Goal: Task Accomplishment & Management: Complete application form

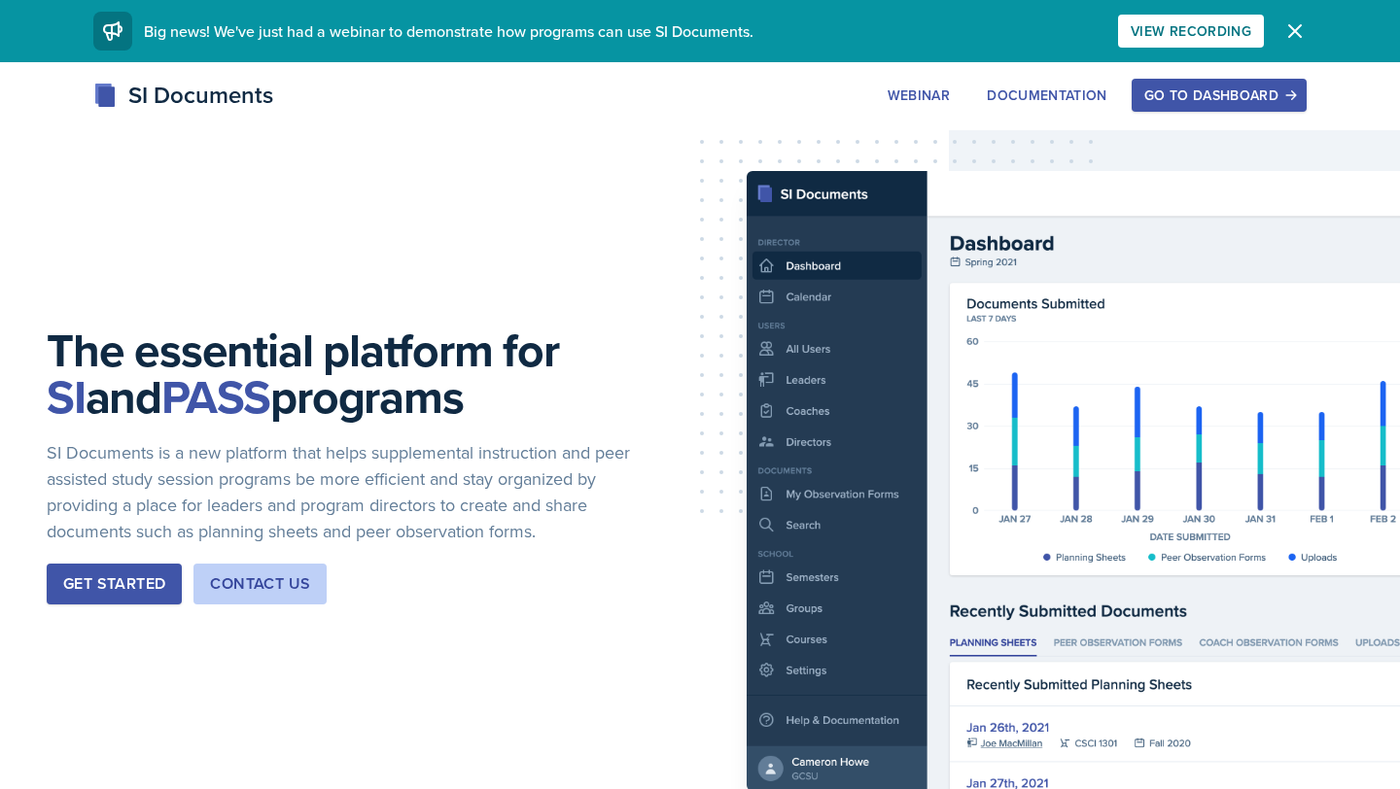
click at [1184, 84] on button "Go to Dashboard" at bounding box center [1218, 95] width 175 height 33
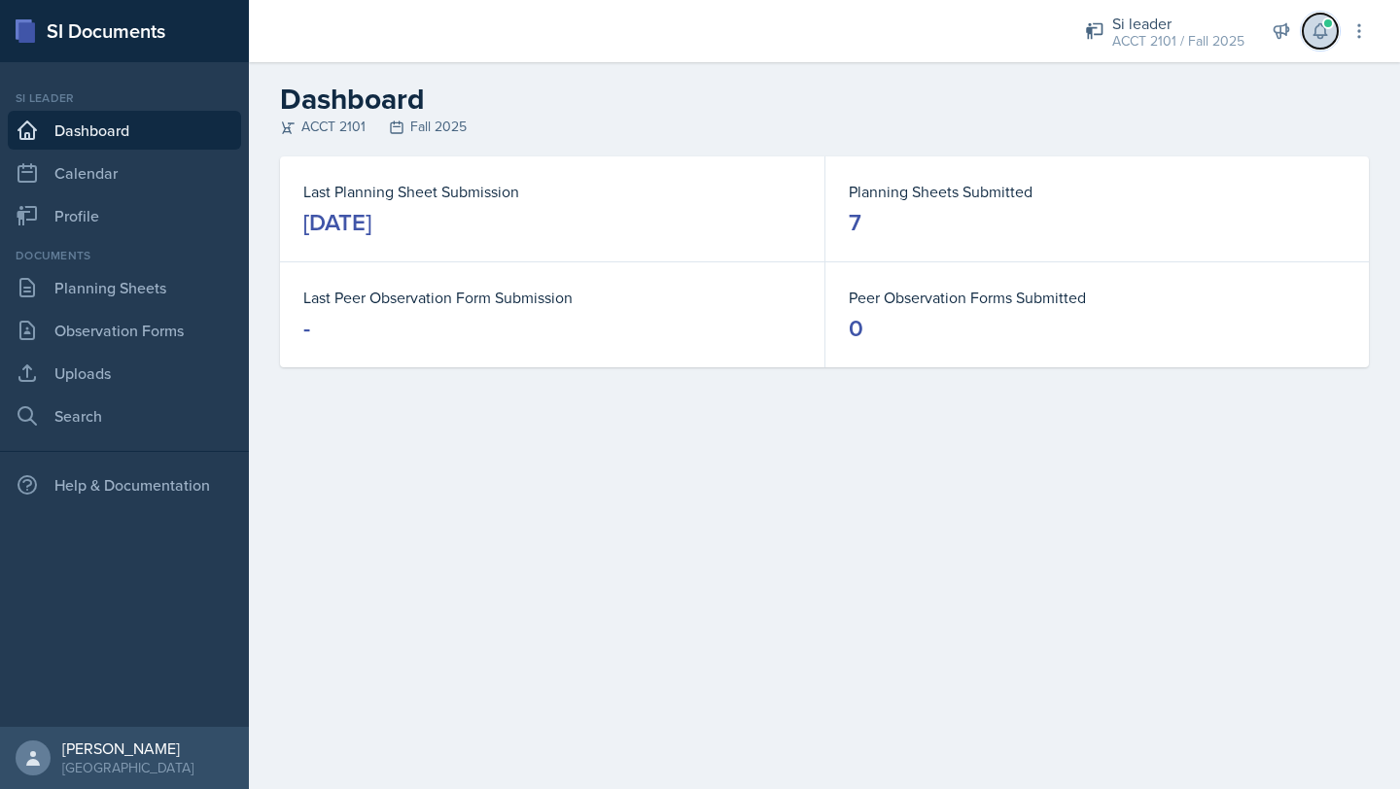
click at [1320, 35] on icon at bounding box center [1319, 31] width 13 height 15
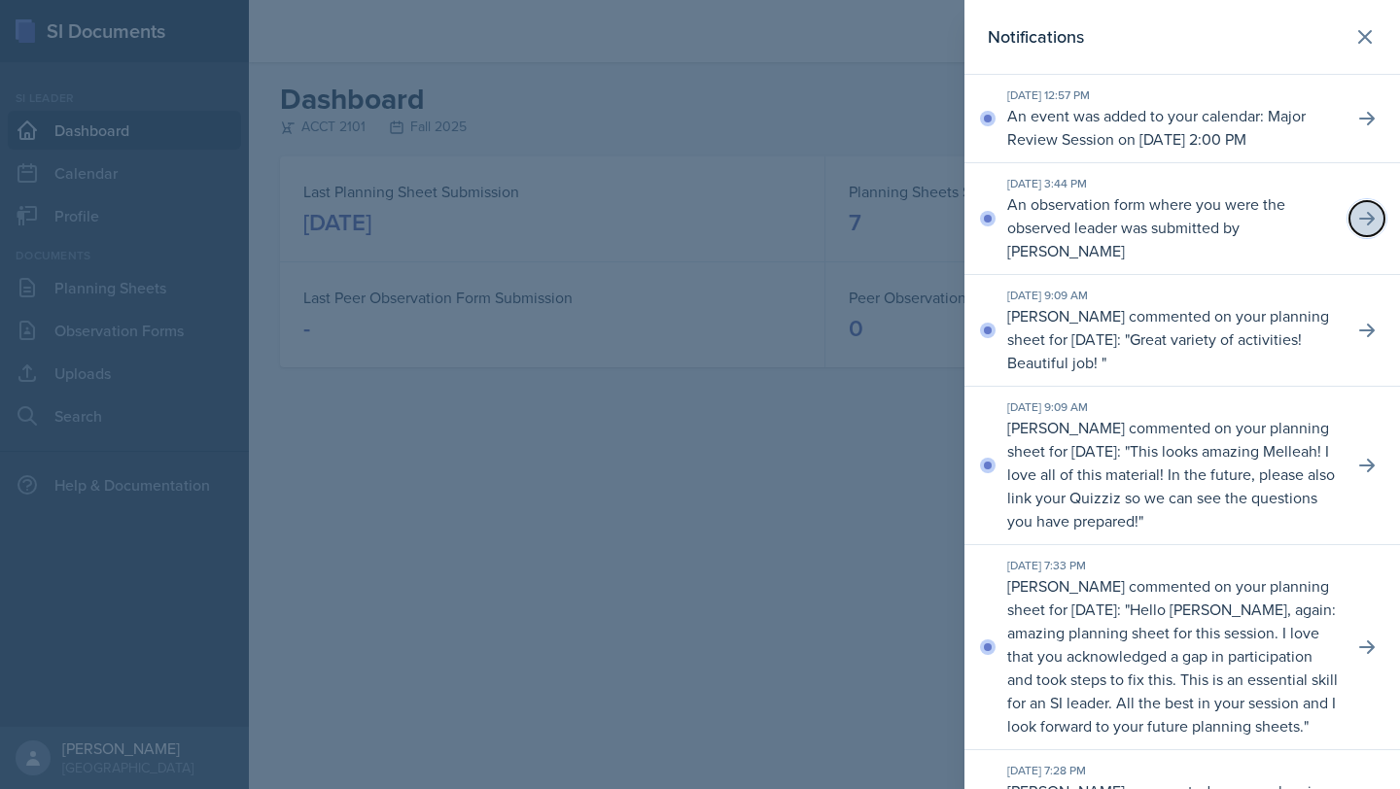
click at [1371, 226] on icon at bounding box center [1367, 219] width 16 height 14
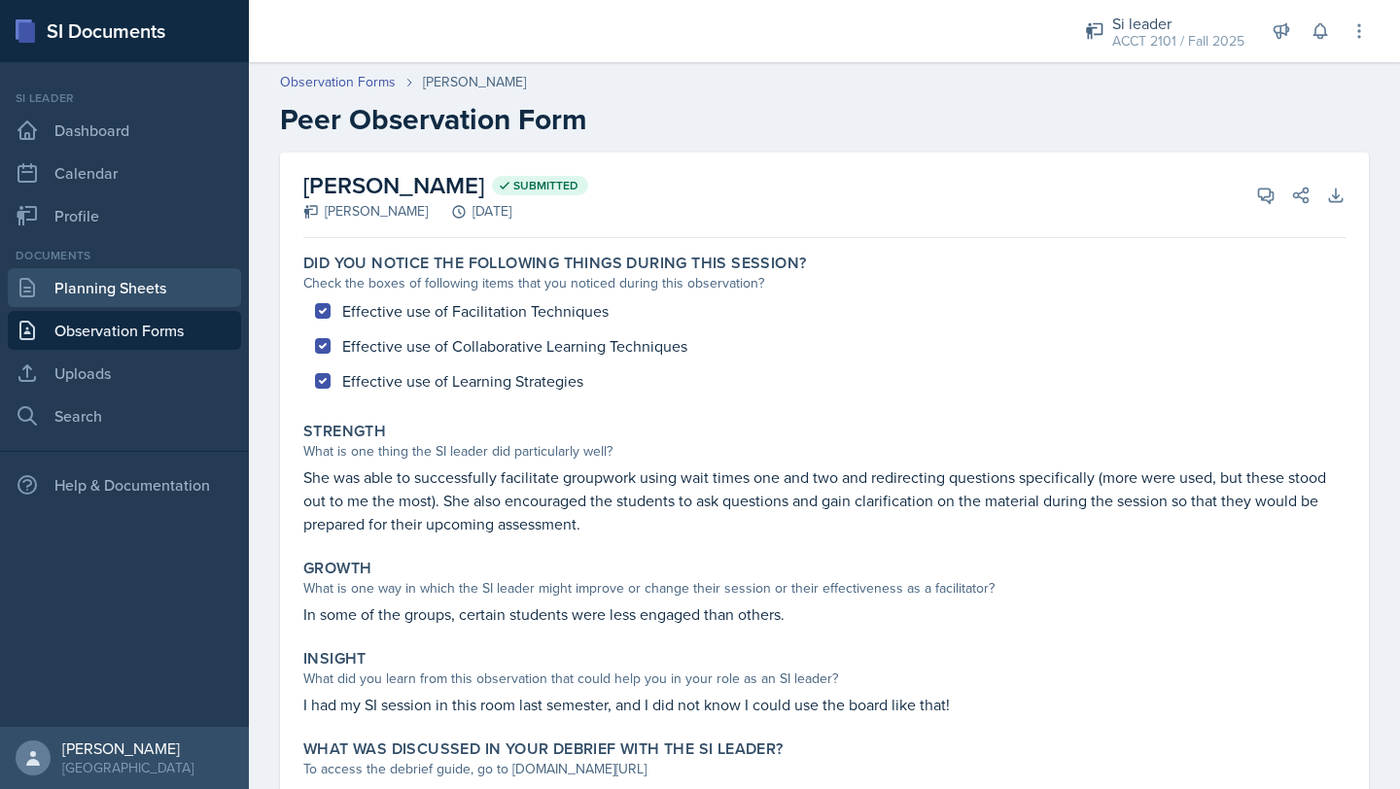
click at [187, 275] on link "Planning Sheets" at bounding box center [124, 287] width 233 height 39
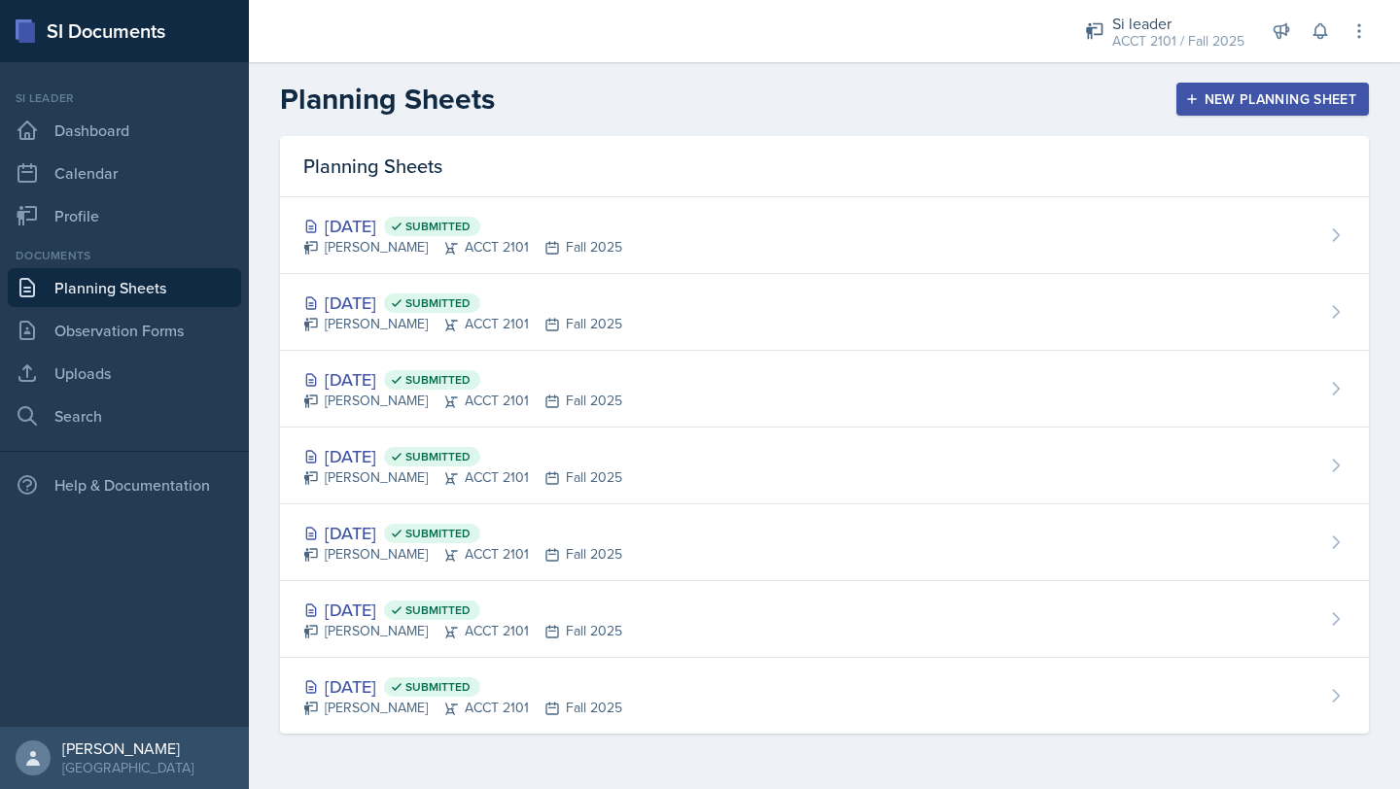
click at [1271, 104] on div "New Planning Sheet" at bounding box center [1272, 99] width 167 height 16
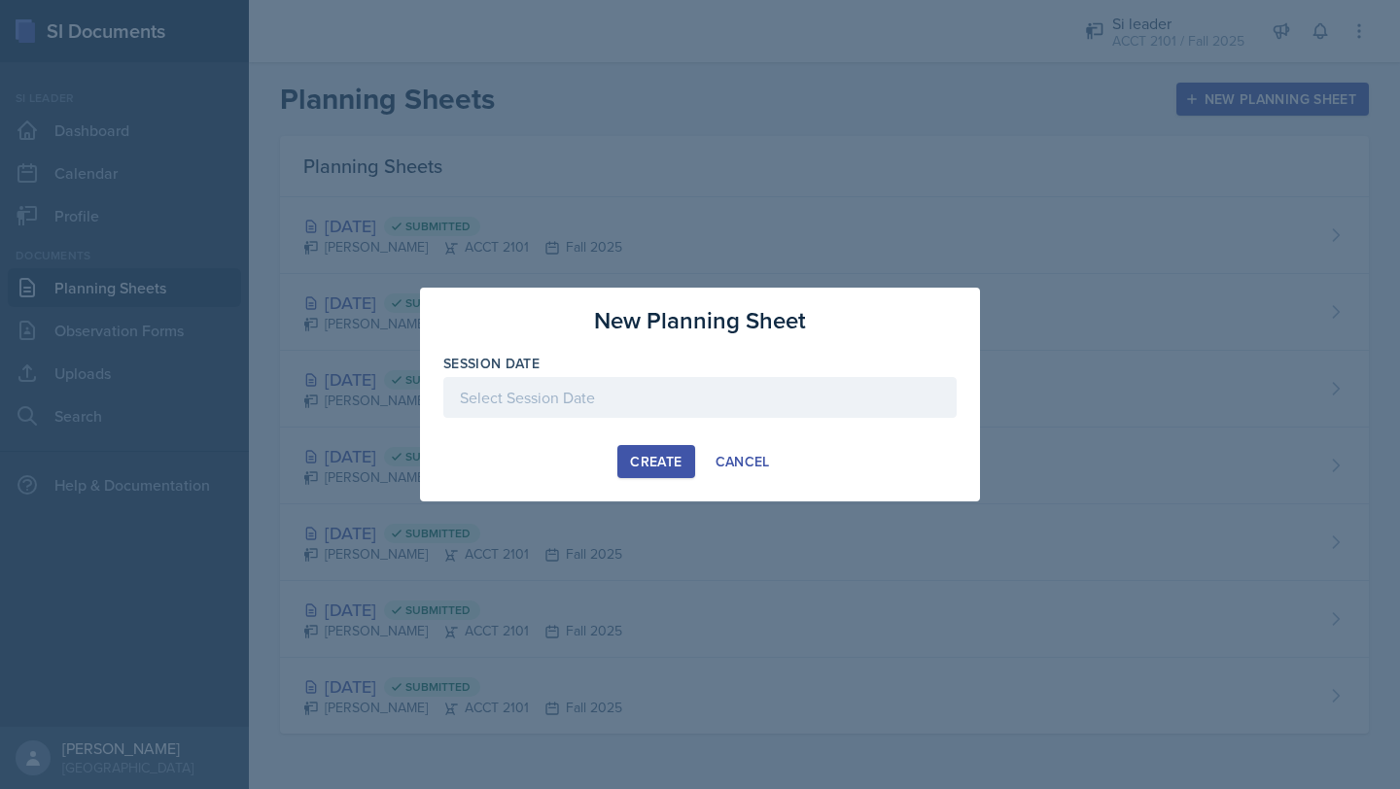
click at [667, 397] on div at bounding box center [699, 397] width 513 height 41
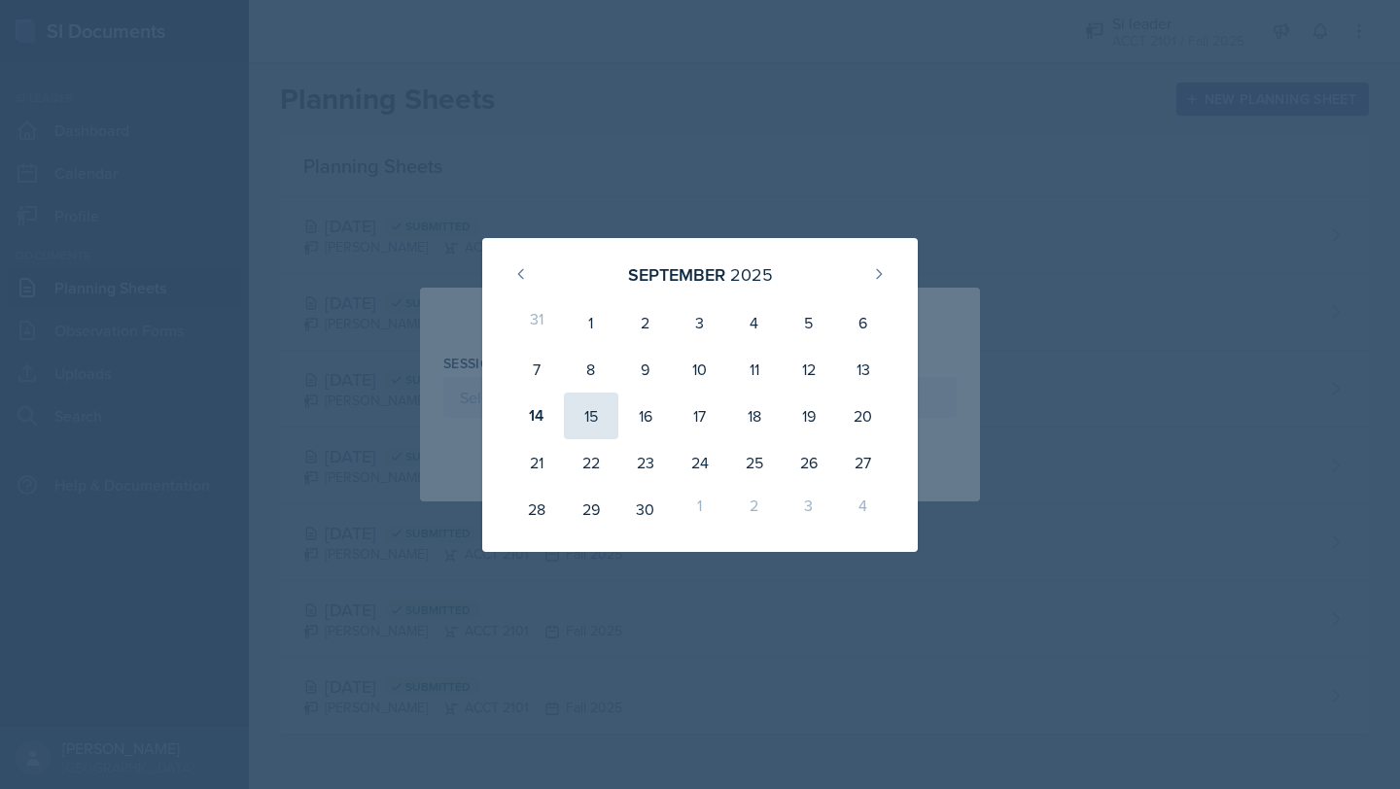
click at [602, 414] on div "15" at bounding box center [591, 416] width 54 height 47
type input "[DATE]"
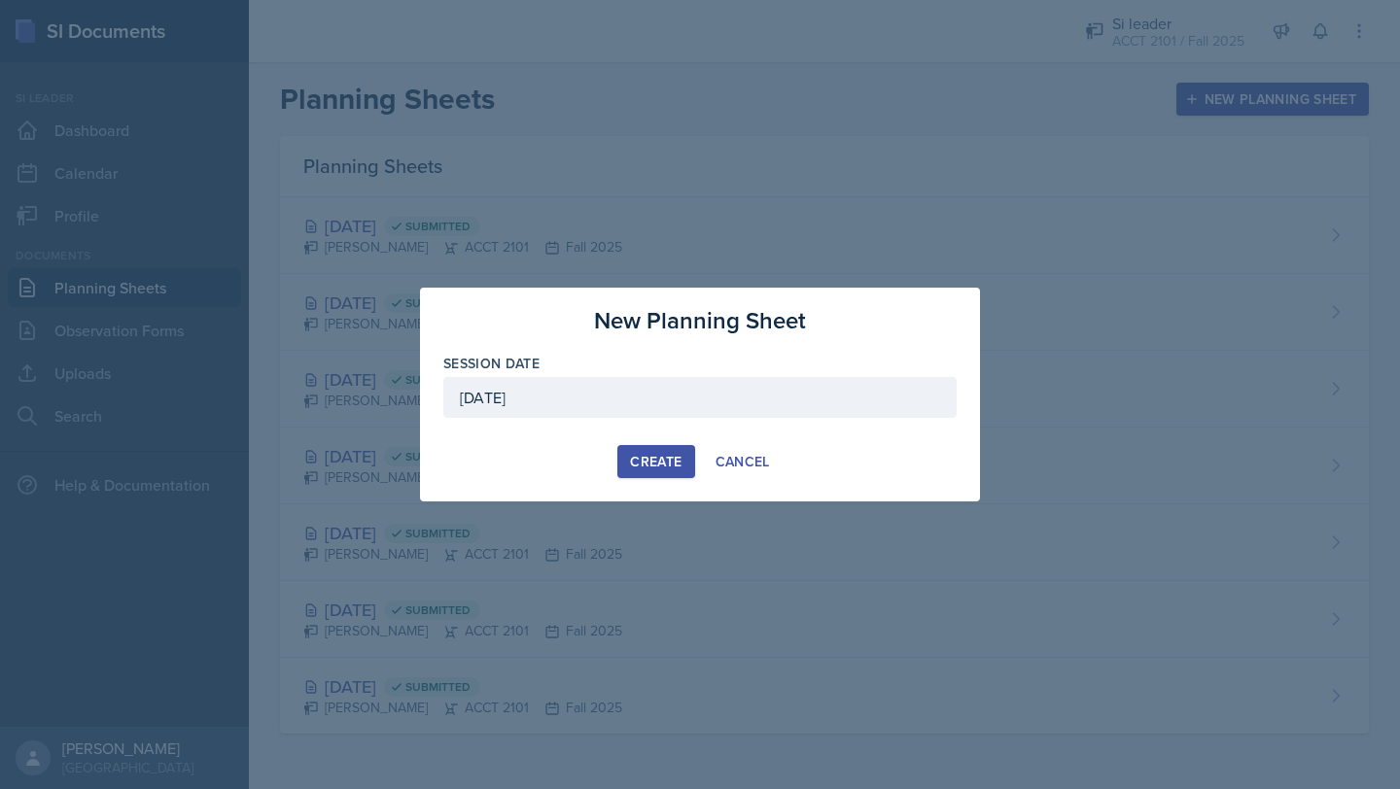
click at [649, 461] on div "Create" at bounding box center [656, 462] width 52 height 16
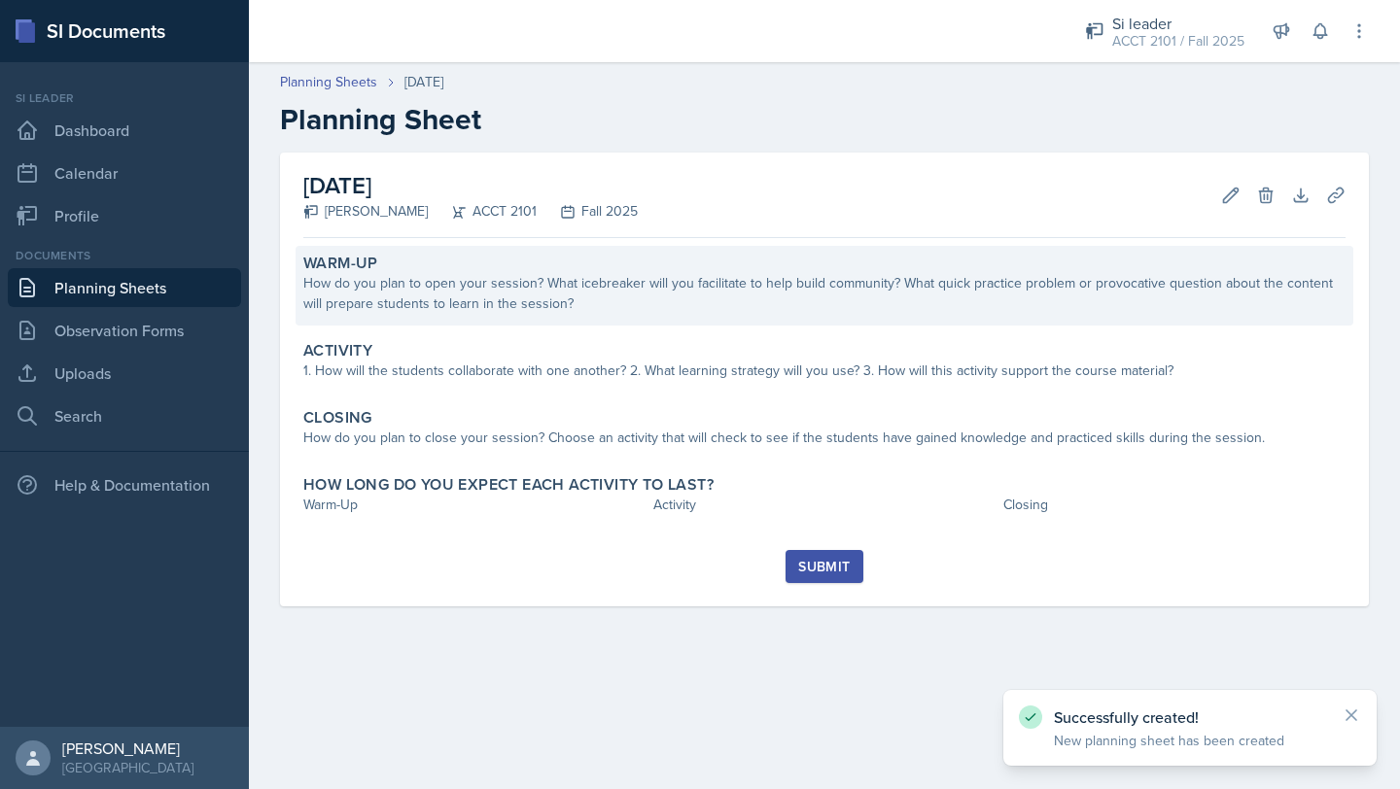
click at [572, 289] on div "How do you plan to open your session? What icebreaker will you facilitate to he…" at bounding box center [824, 293] width 1042 height 41
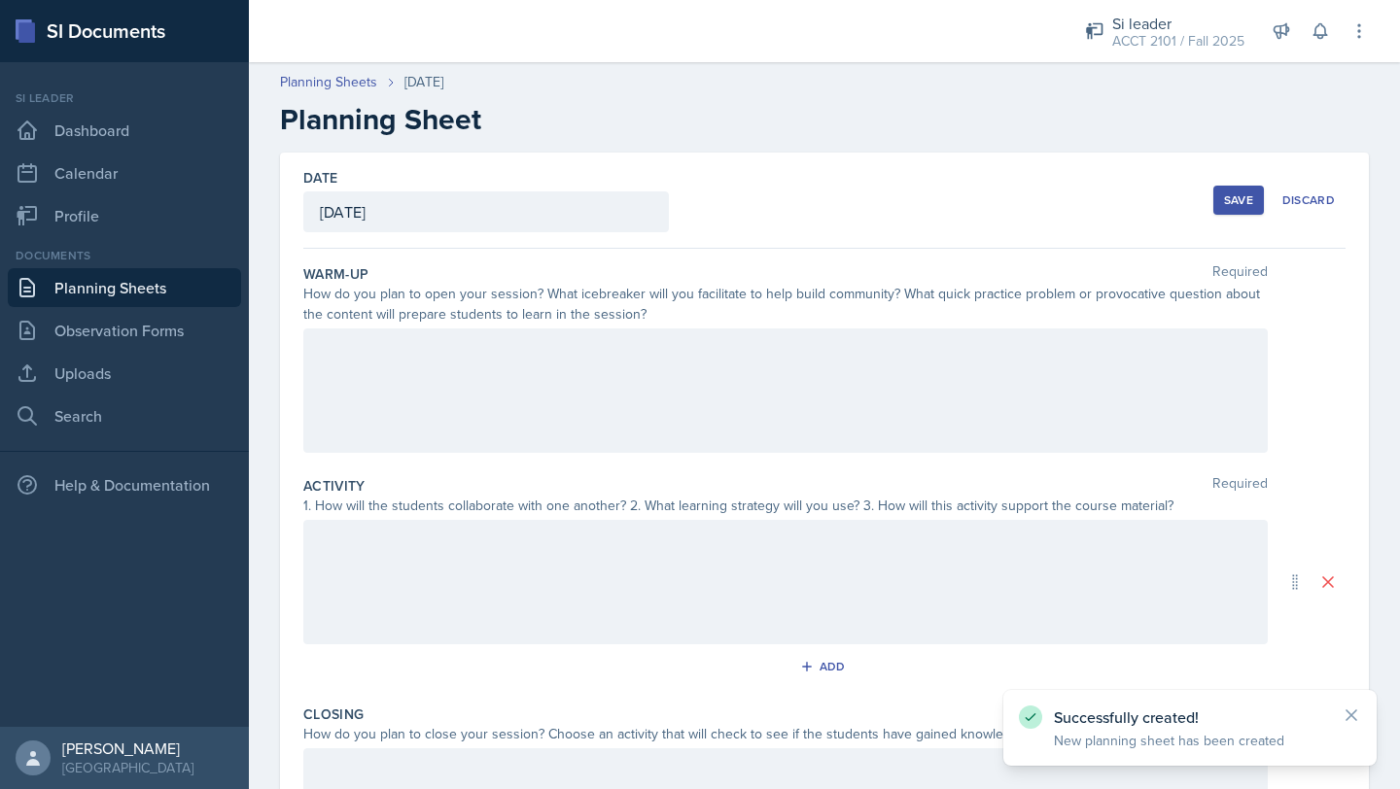
click at [566, 359] on div at bounding box center [785, 391] width 964 height 124
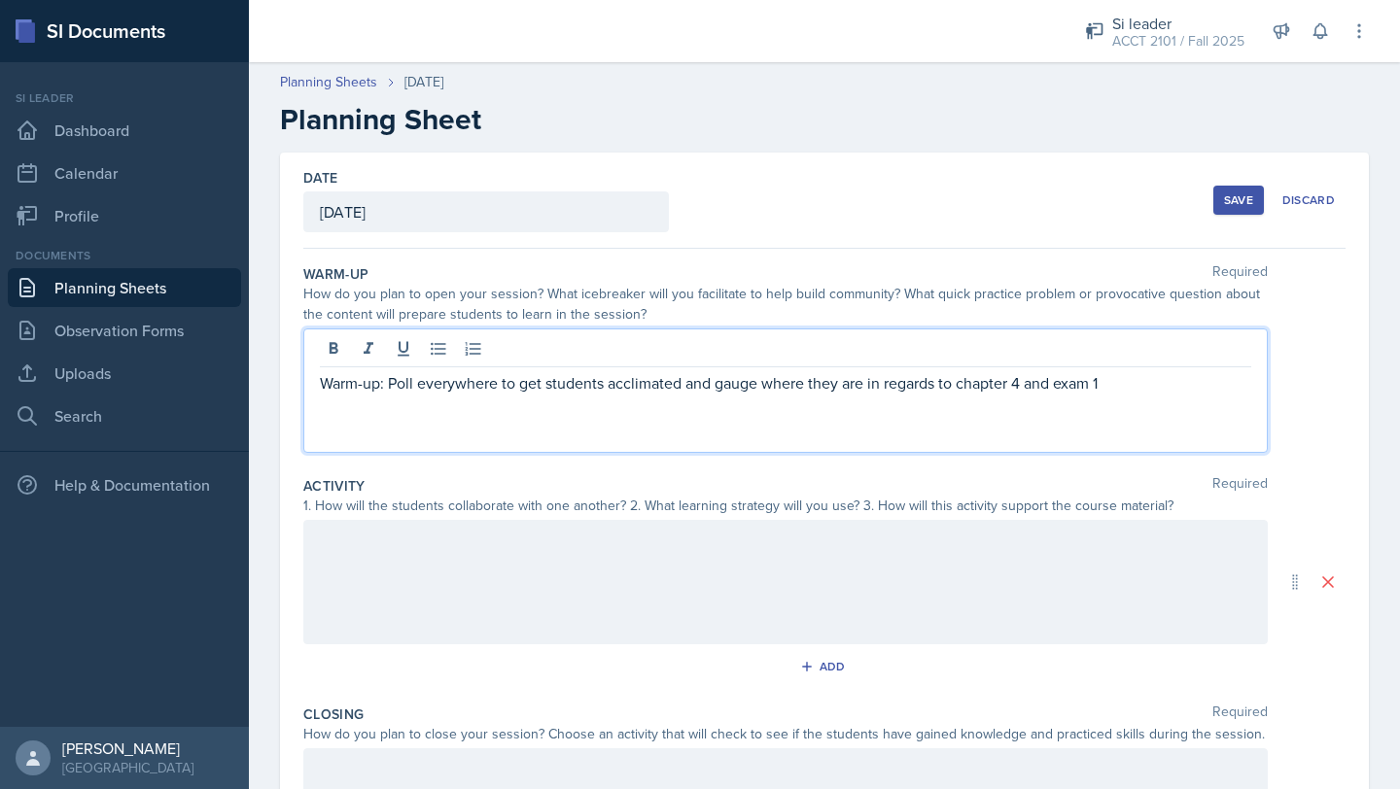
click at [420, 550] on div at bounding box center [785, 582] width 964 height 124
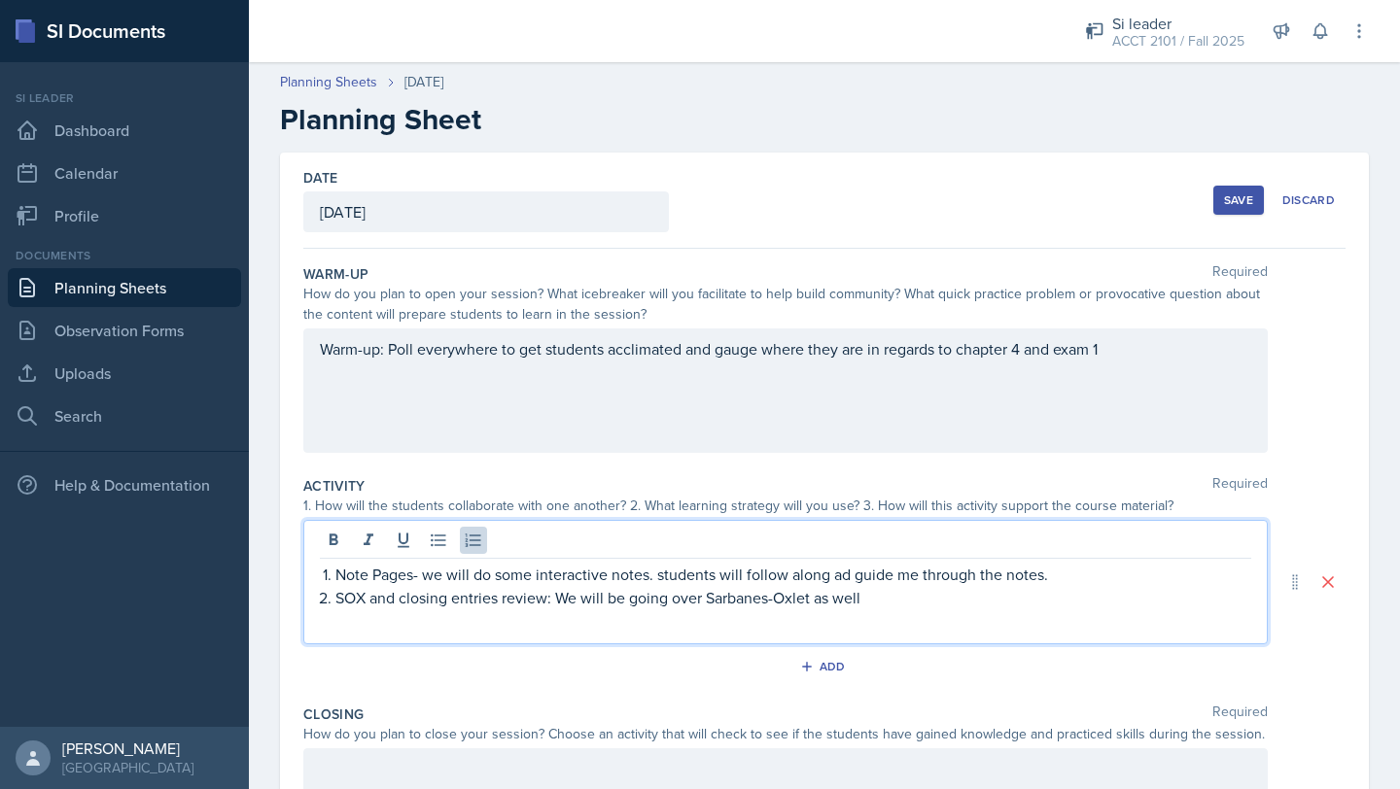
click at [742, 607] on p "SOX and closing entries review: We will be going over Sarbanes-Oxlet as well" at bounding box center [793, 597] width 916 height 23
click at [883, 603] on p "SOX and closing entries review: We will be going over Sarbanes-Oxlet as well" at bounding box center [793, 597] width 916 height 23
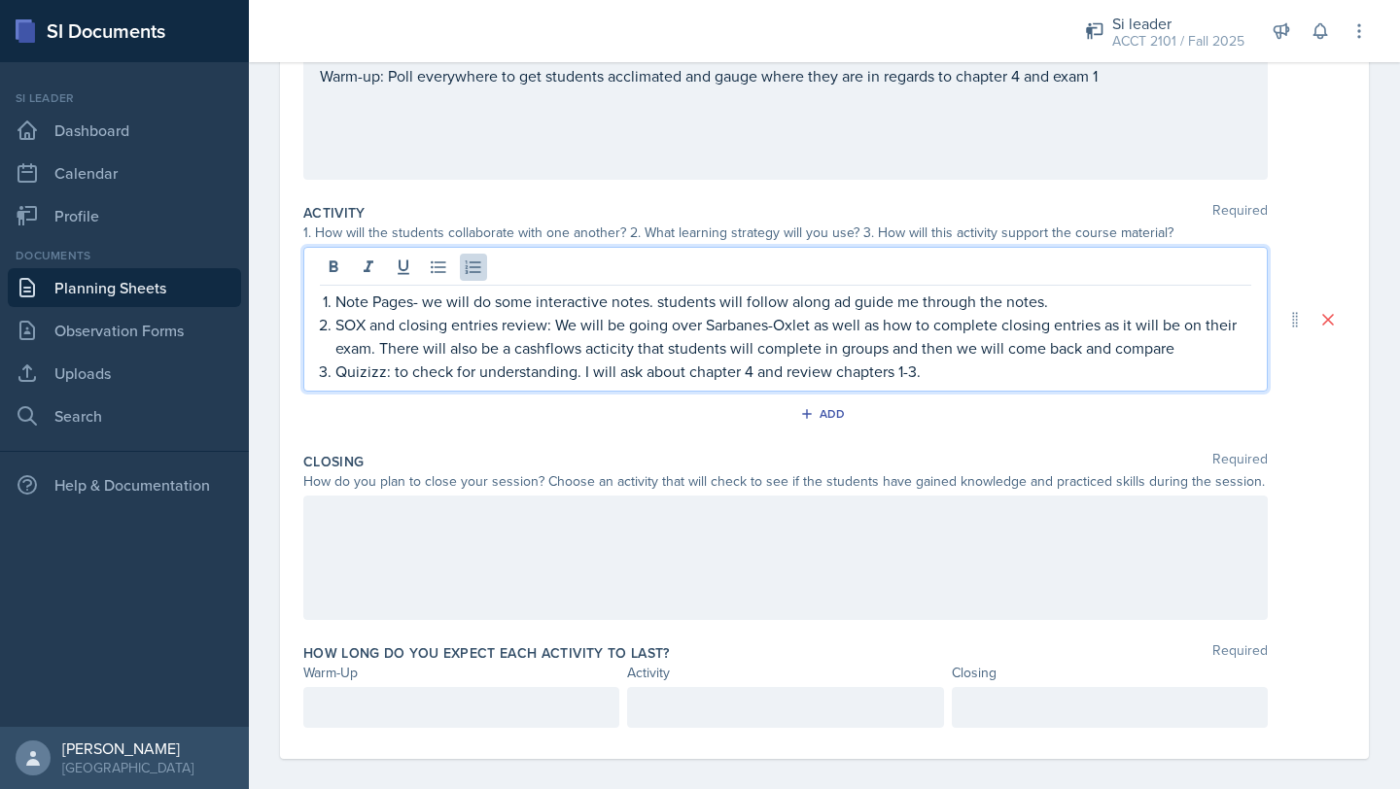
click at [759, 582] on div at bounding box center [785, 558] width 964 height 124
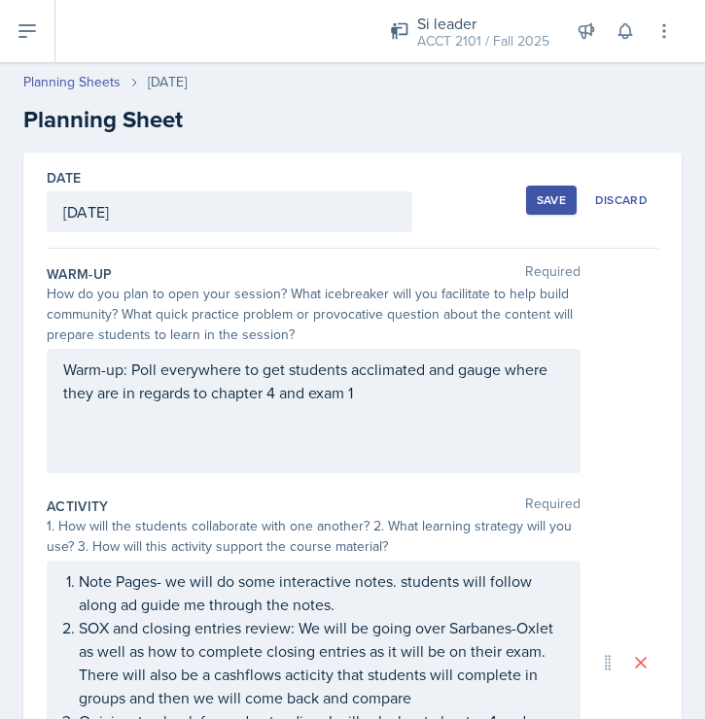
click at [258, 376] on div "Warm-up: Poll everywhere to get students acclimated and gauge where they are in…" at bounding box center [314, 411] width 534 height 124
click at [0, 0] on div at bounding box center [0, 0] width 0 height 0
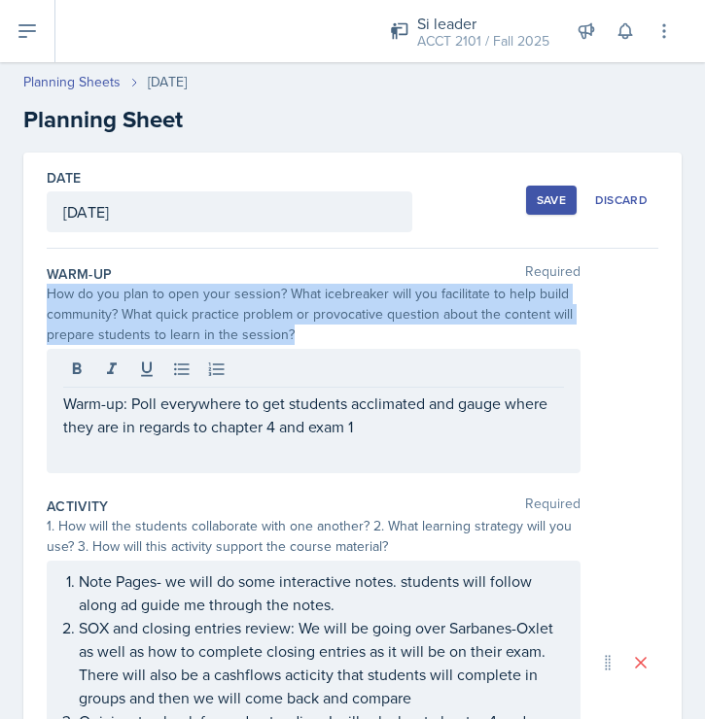
click at [258, 376] on div at bounding box center [313, 372] width 501 height 32
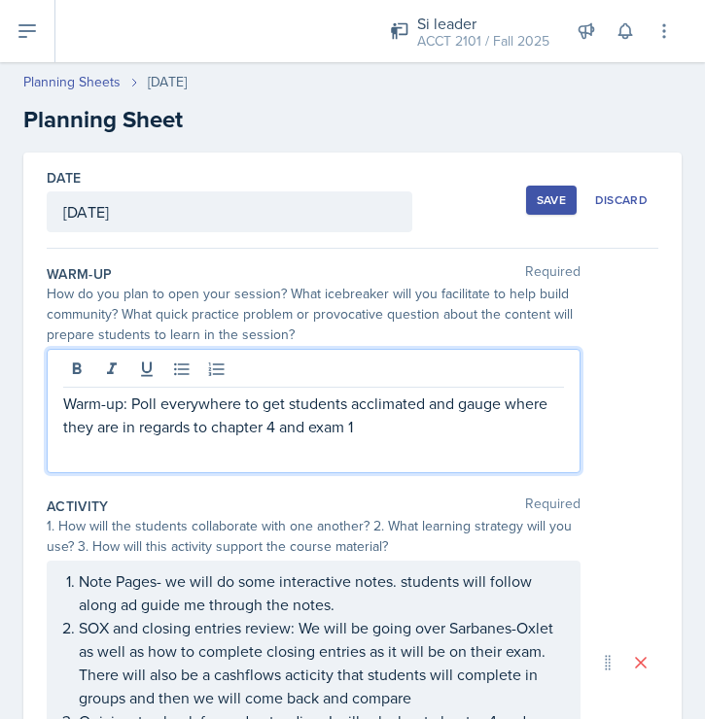
click at [260, 408] on p "Warm-up: Poll everywhere to get students acclimated and gauge where they are in…" at bounding box center [313, 415] width 501 height 47
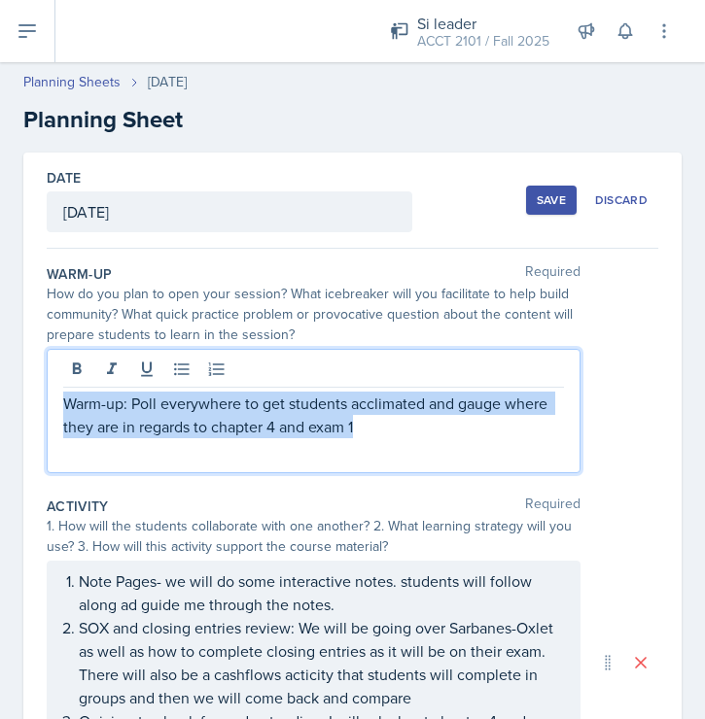
click at [260, 408] on p "Warm-up: Poll everywhere to get students acclimated and gauge where they are in…" at bounding box center [313, 415] width 501 height 47
copy p "Warm-up: Poll everywhere to get students acclimated and gauge where they are in…"
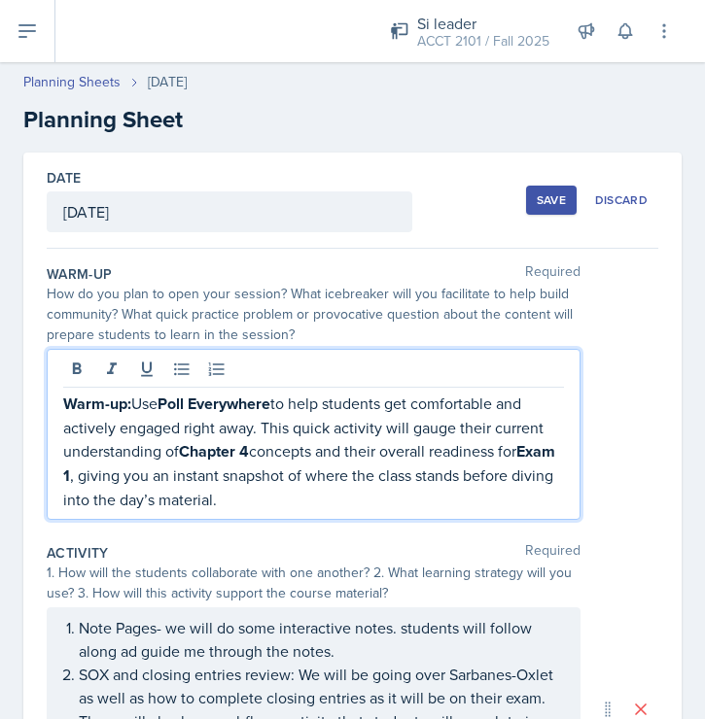
click at [129, 402] on strong "Warm-up:" at bounding box center [97, 404] width 68 height 22
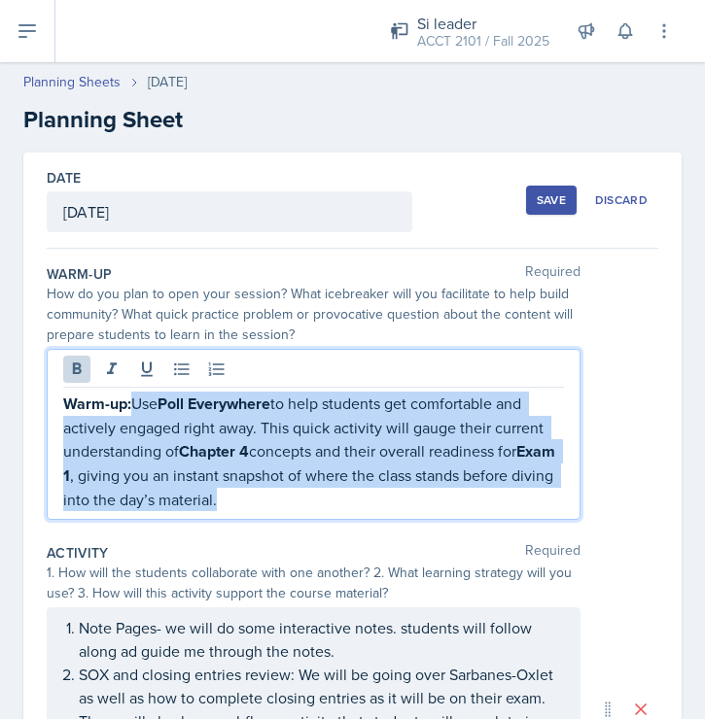
drag, startPoint x: 138, startPoint y: 402, endPoint x: 286, endPoint y: 486, distance: 169.8
click at [291, 493] on p "Warm-up: Use Poll Everywhere to help students get comfortable and actively enga…" at bounding box center [313, 452] width 501 height 120
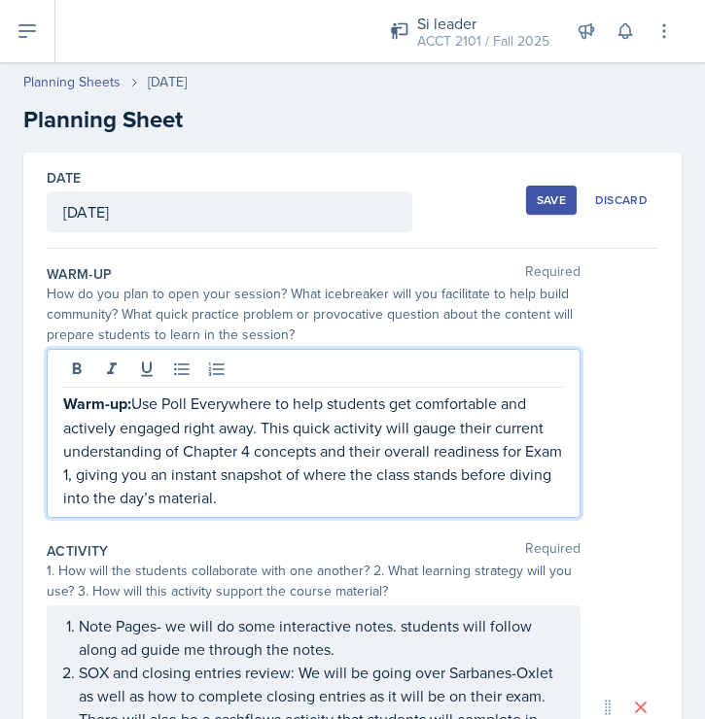
click at [355, 498] on p "Warm-up: Use Poll Everywhere to help students get comfortable and actively enga…" at bounding box center [313, 451] width 501 height 118
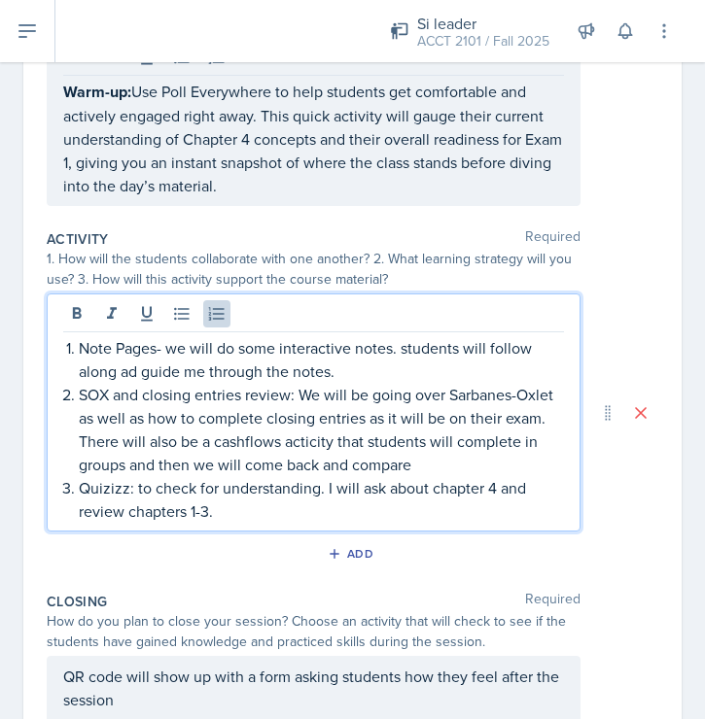
click at [139, 383] on p "SOX and closing entries review: We will be going over Sarbanes-Oxlet as well as…" at bounding box center [321, 429] width 485 height 93
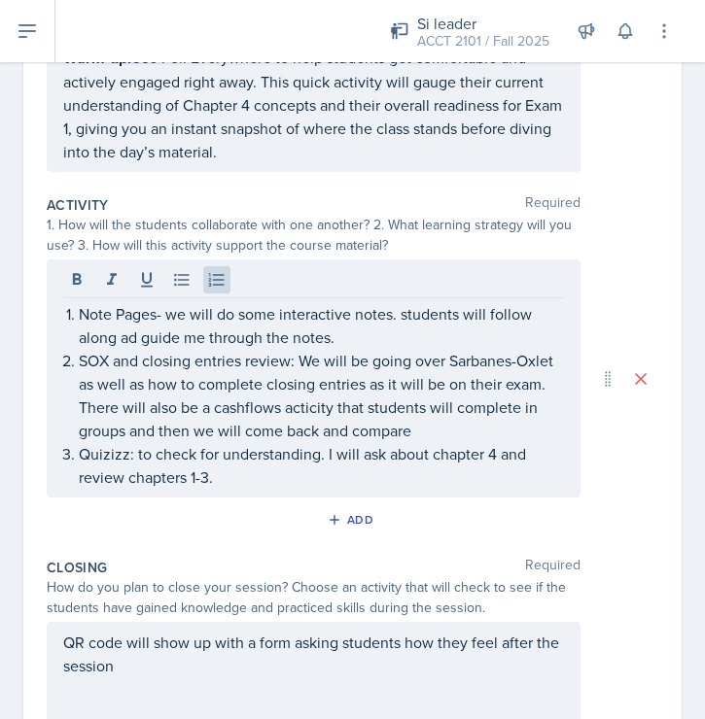
click at [262, 499] on div "Activity Required 1. How will the students collaborate with one another? 2. Wha…" at bounding box center [352, 369] width 611 height 363
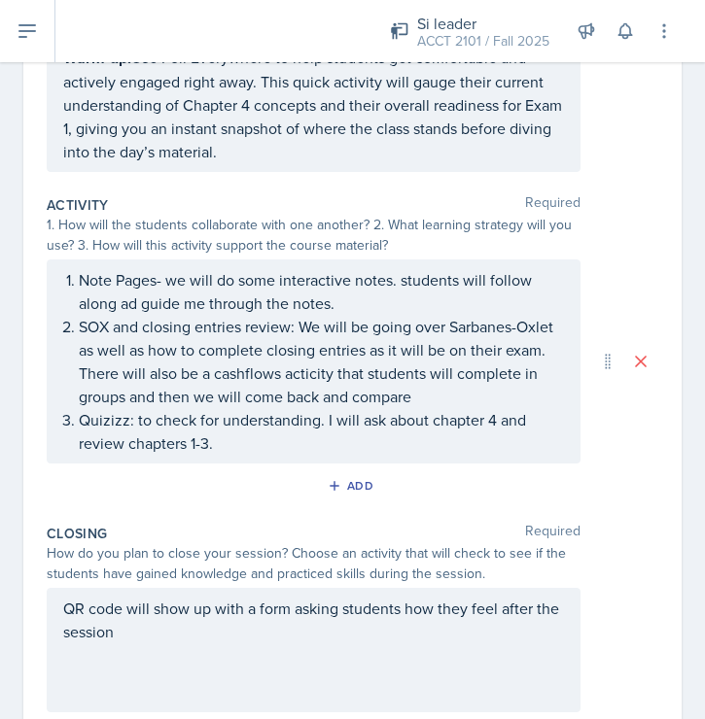
click at [231, 444] on p "Quizizz: to check for understanding. I will ask about chapter 4 and review chap…" at bounding box center [321, 431] width 485 height 47
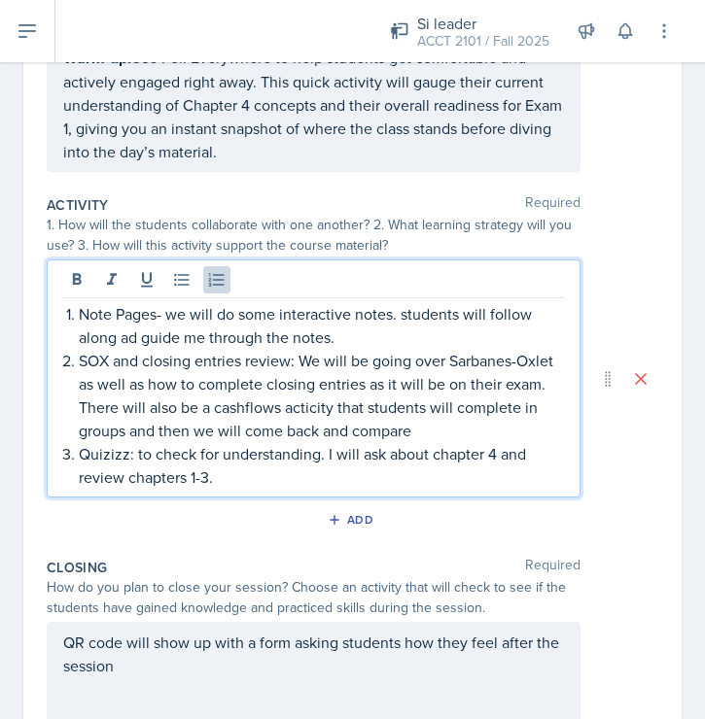
click at [231, 444] on p "Quizizz: to check for understanding. I will ask about chapter 4 and review chap…" at bounding box center [321, 465] width 485 height 47
click at [225, 480] on p "Quizizz: to check for understanding. I will ask about chapter 4 and review chap…" at bounding box center [321, 465] width 485 height 47
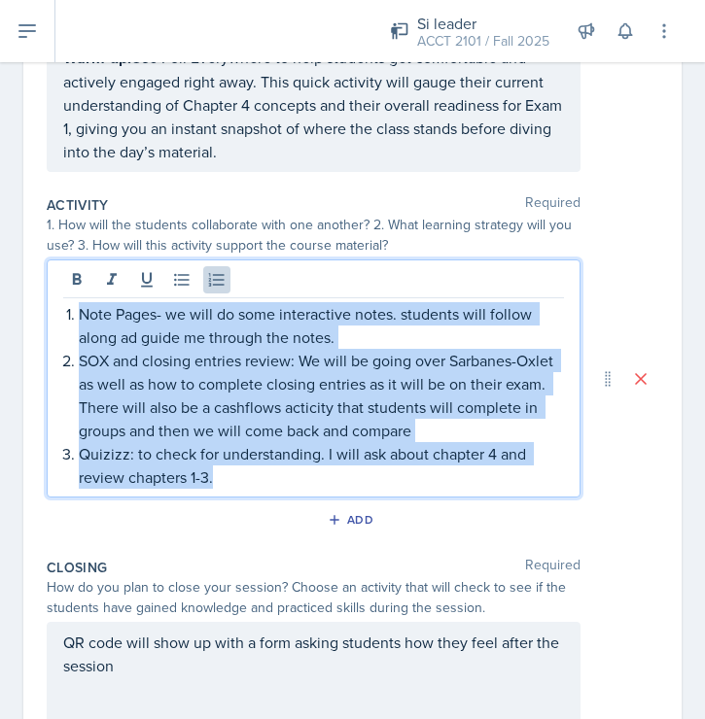
drag, startPoint x: 225, startPoint y: 481, endPoint x: 55, endPoint y: 260, distance: 278.8
click at [55, 260] on div "Note Pages- we will do some interactive notes. students will follow along ad gu…" at bounding box center [314, 379] width 534 height 238
copy ol "Note Pages- we will do some interactive notes. students will follow along ad gu…"
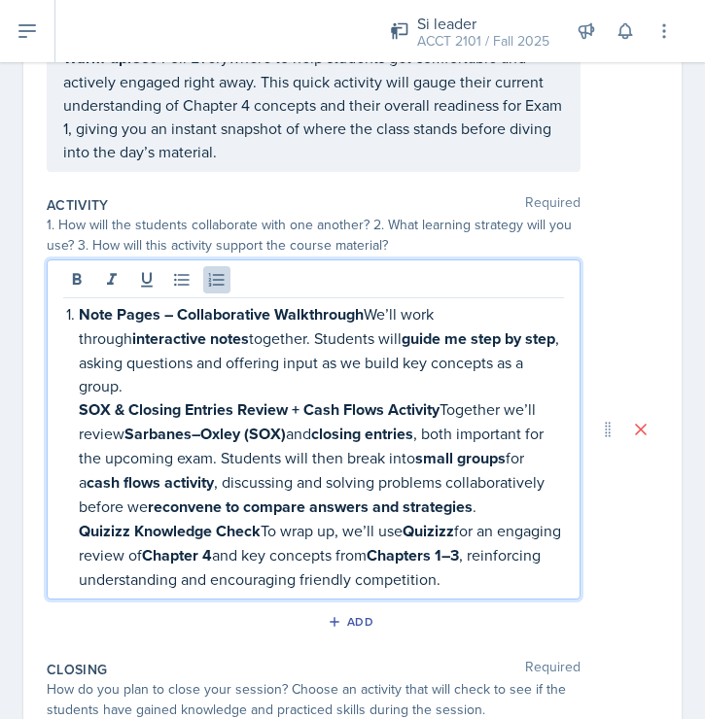
click at [532, 359] on p "Note Pages – Collaborative Walkthrough We’ll work through interactive notes tog…" at bounding box center [321, 349] width 485 height 95
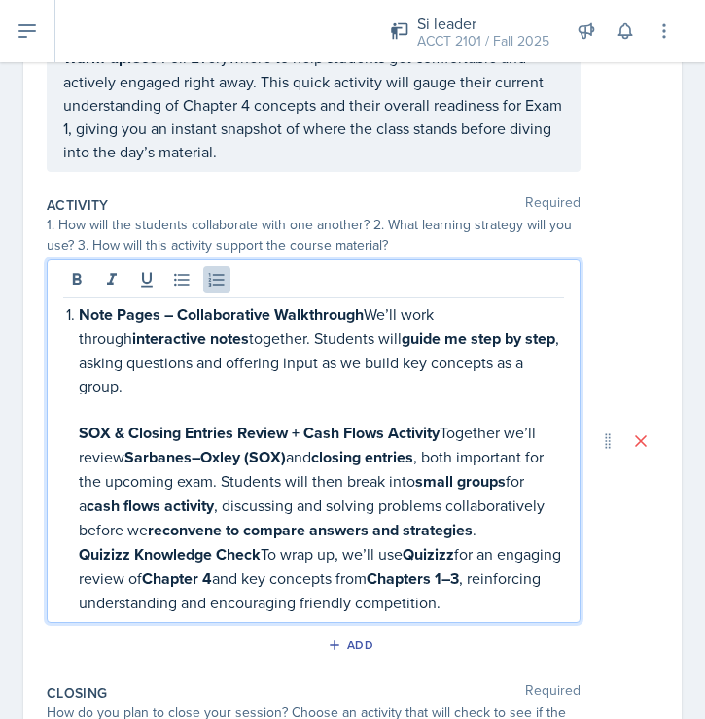
click at [314, 469] on p "SOX & Closing Entries Review + Cash Flows Activity Together we’ll review Sarban…" at bounding box center [321, 481] width 485 height 121
click at [486, 505] on p "SOX & Closing Entries Review + Cash Flows Activity Together we’ll review Sarban…" at bounding box center [321, 481] width 485 height 121
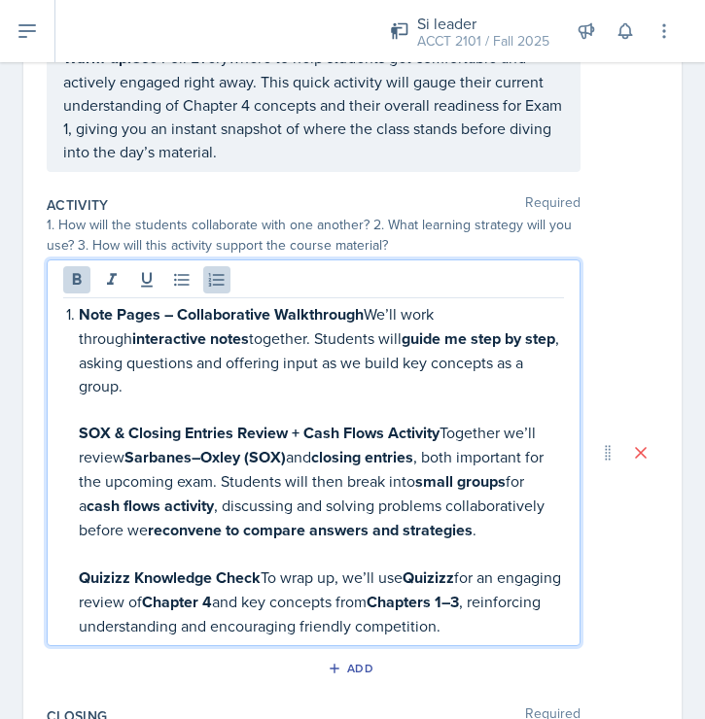
click at [81, 314] on strong "Note Pages – Collaborative Walkthrough" at bounding box center [221, 314] width 285 height 22
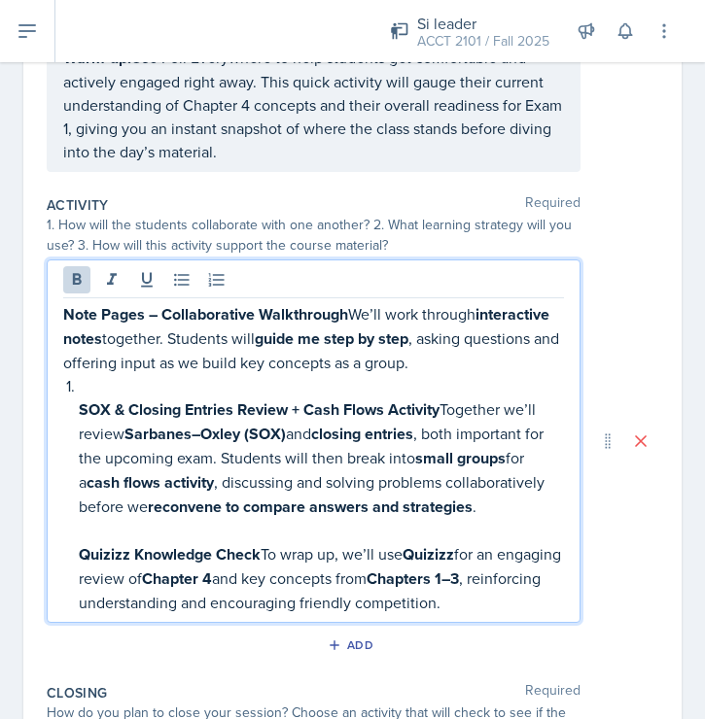
click at [92, 389] on p at bounding box center [321, 385] width 485 height 23
click at [83, 410] on strong "SOX & Closing Entries Review + Cash Flows Activity" at bounding box center [259, 410] width 361 height 22
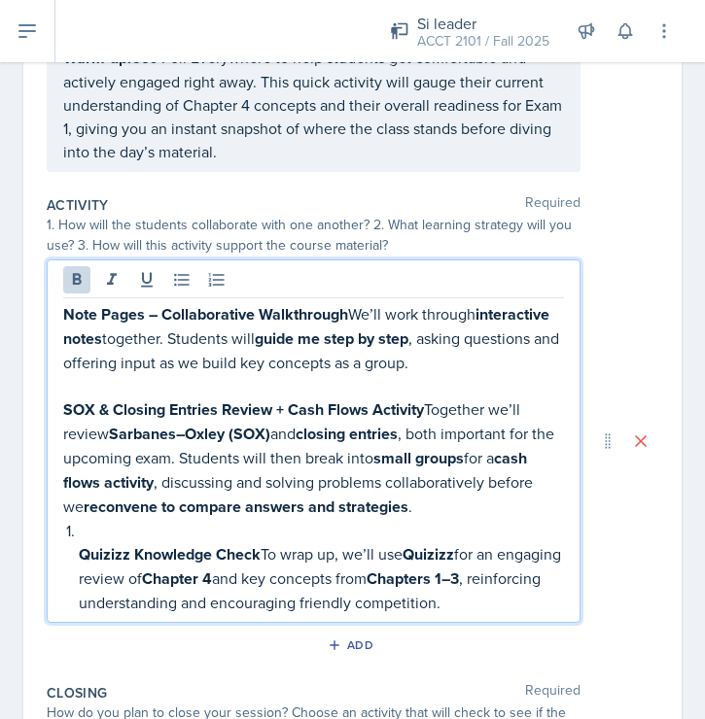
click at [85, 543] on strong "Quizizz Knowledge Check" at bounding box center [170, 554] width 182 height 22
click at [83, 532] on p at bounding box center [321, 530] width 485 height 23
click at [83, 556] on strong "Quizizz Knowledge Check" at bounding box center [170, 554] width 182 height 22
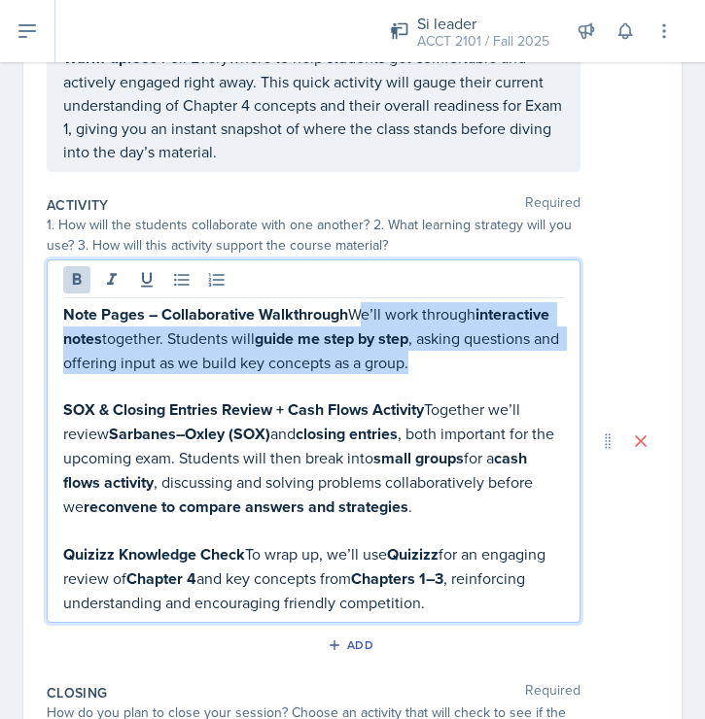
drag, startPoint x: 355, startPoint y: 311, endPoint x: 481, endPoint y: 367, distance: 138.4
click at [481, 367] on p "Note Pages – Collaborative Walkthrough We’ll work through interactive notes tog…" at bounding box center [313, 338] width 501 height 72
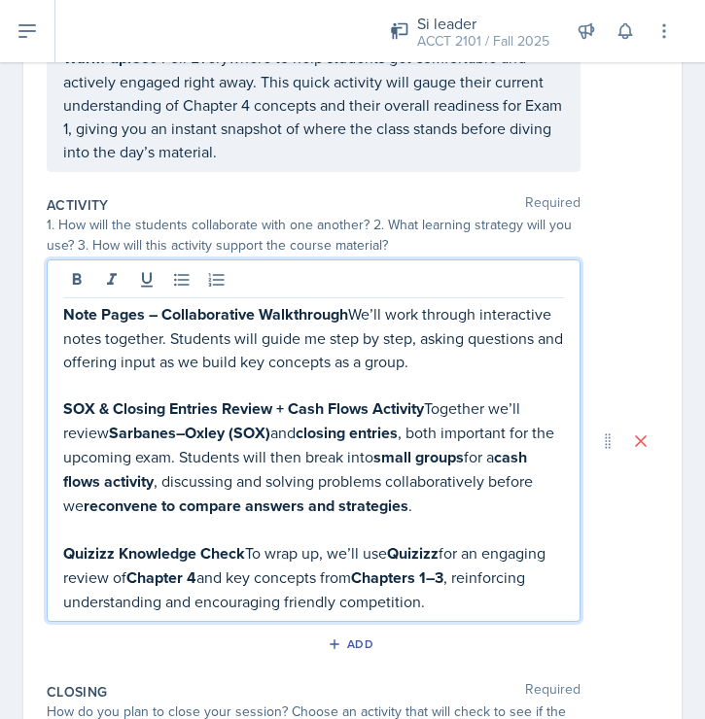
click at [350, 313] on p "Note Pages – Collaborative Walkthrough We’ll work through interactive notes tog…" at bounding box center [313, 337] width 501 height 71
click at [367, 454] on p "SOX & Closing Entries Review + Cash Flows Activity Together we’ll review Sarban…" at bounding box center [313, 457] width 501 height 121
click at [351, 316] on p "Note Pages – Collaborative Walkthrough We’ll work through interactive notes tog…" at bounding box center [313, 337] width 501 height 71
click at [47, 464] on div "Note Pages – Collaborative Walkthrough: We’ll work through interactive notes to…" at bounding box center [314, 441] width 534 height 363
click at [419, 519] on p at bounding box center [313, 529] width 501 height 23
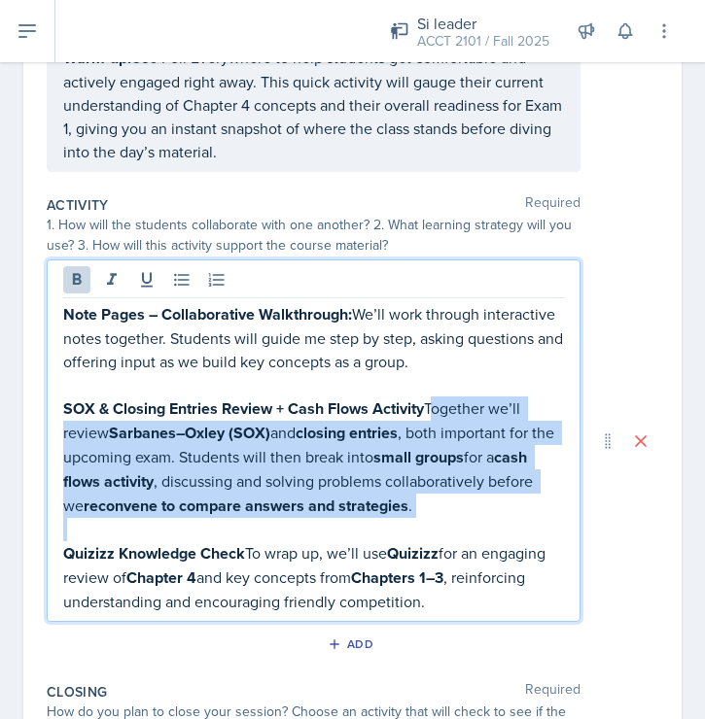
drag, startPoint x: 430, startPoint y: 403, endPoint x: 426, endPoint y: 516, distance: 112.8
click at [426, 516] on div "Note Pages – Collaborative Walkthrough: We’ll work through interactive notes to…" at bounding box center [313, 457] width 501 height 311
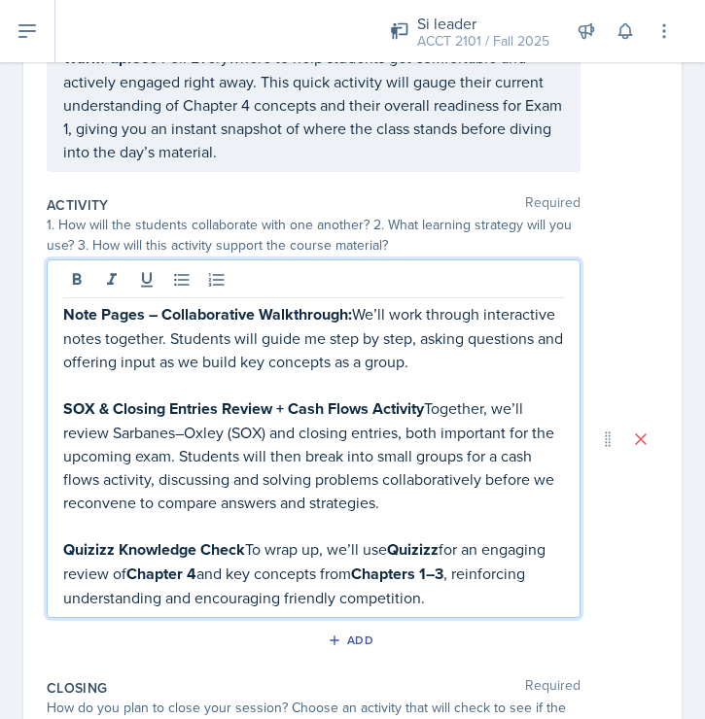
click at [427, 399] on p "SOX & Closing Entries Review + Cash Flows Activity Together, we’ll review Sarba…" at bounding box center [313, 456] width 501 height 118
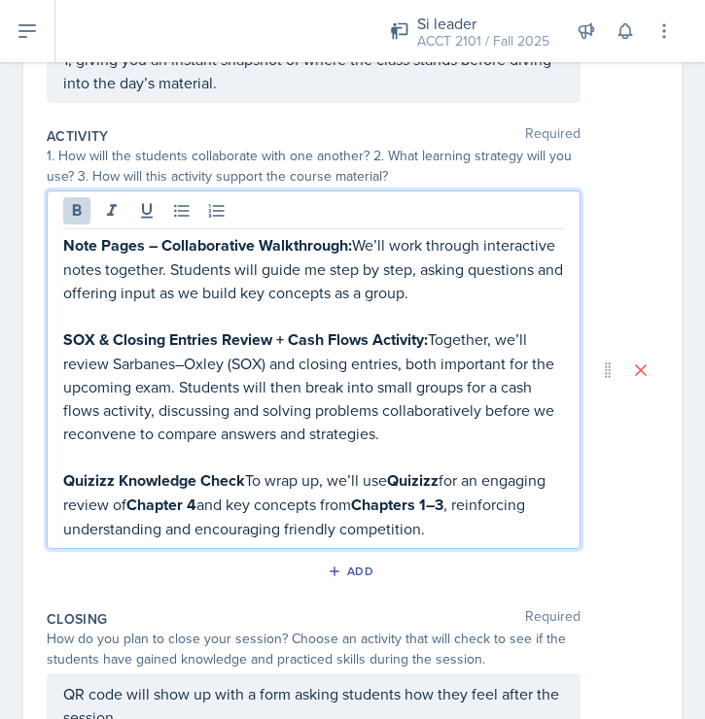
scroll to position [410, 0]
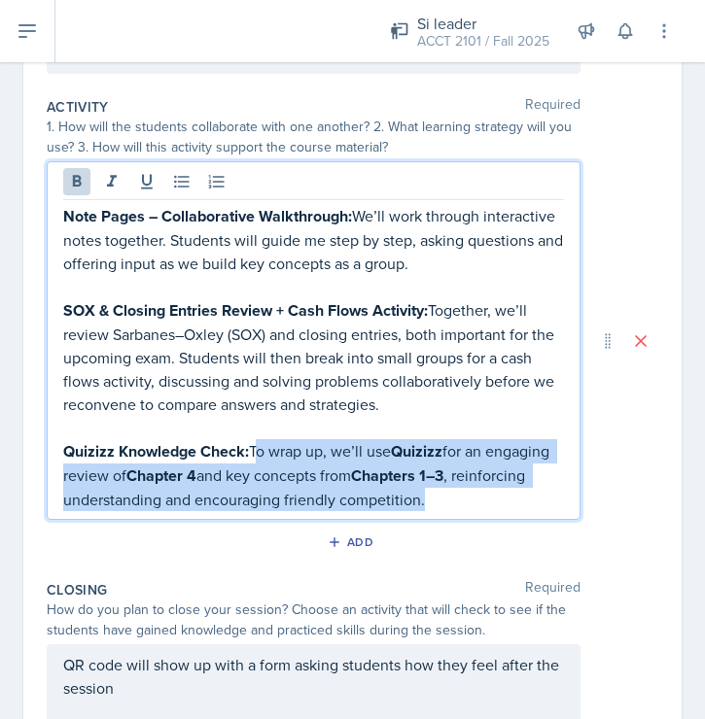
drag, startPoint x: 254, startPoint y: 451, endPoint x: 445, endPoint y: 493, distance: 196.0
click at [446, 497] on p "Quizizz Knowledge Check: To wrap up, we’ll use Quizizz for an engaging review o…" at bounding box center [313, 475] width 501 height 72
click at [496, 496] on p "Quizizz Knowledge Check: To wrap up, we’ll use Quizizz for an engaging review o…" at bounding box center [313, 474] width 501 height 71
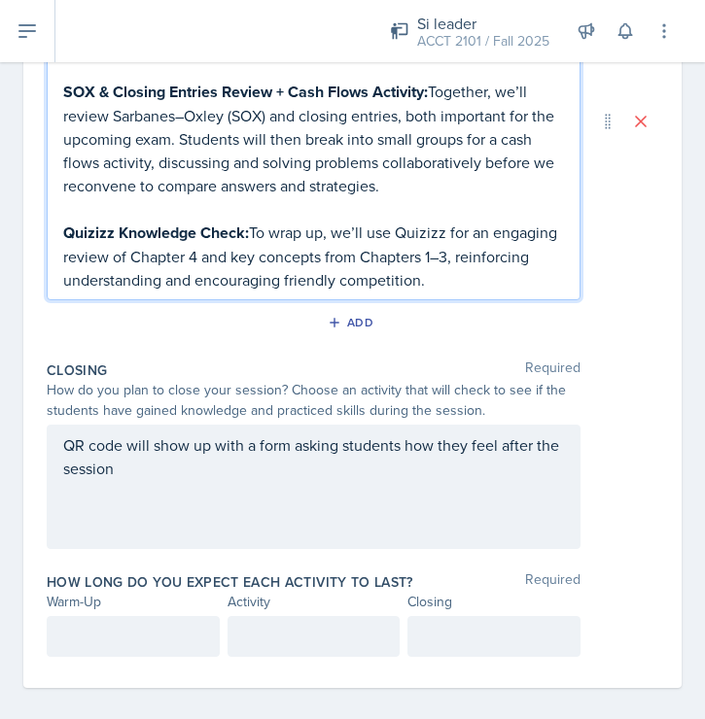
click at [349, 461] on p "QR code will show up with a form asking students how they feel after the session" at bounding box center [313, 457] width 501 height 47
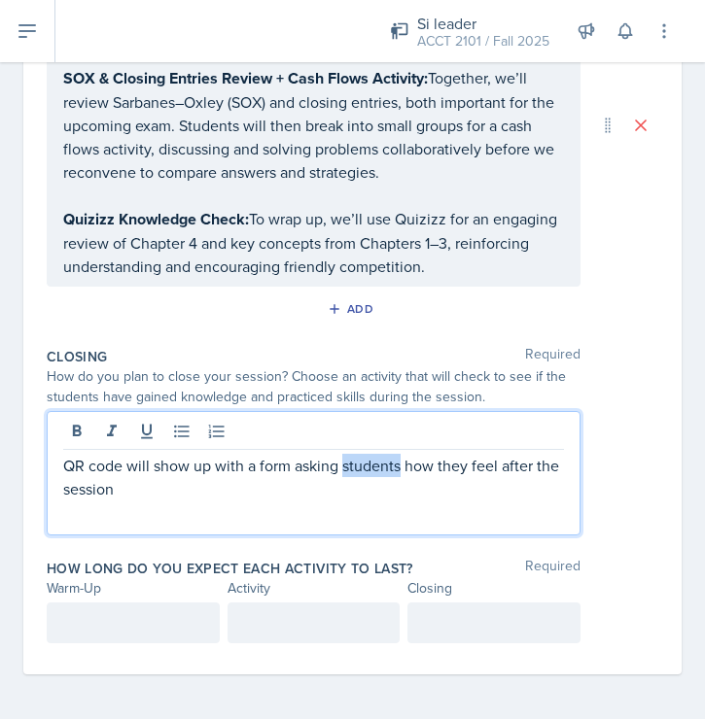
click at [349, 461] on p "QR code will show up with a form asking students how they feel after the session" at bounding box center [313, 477] width 501 height 47
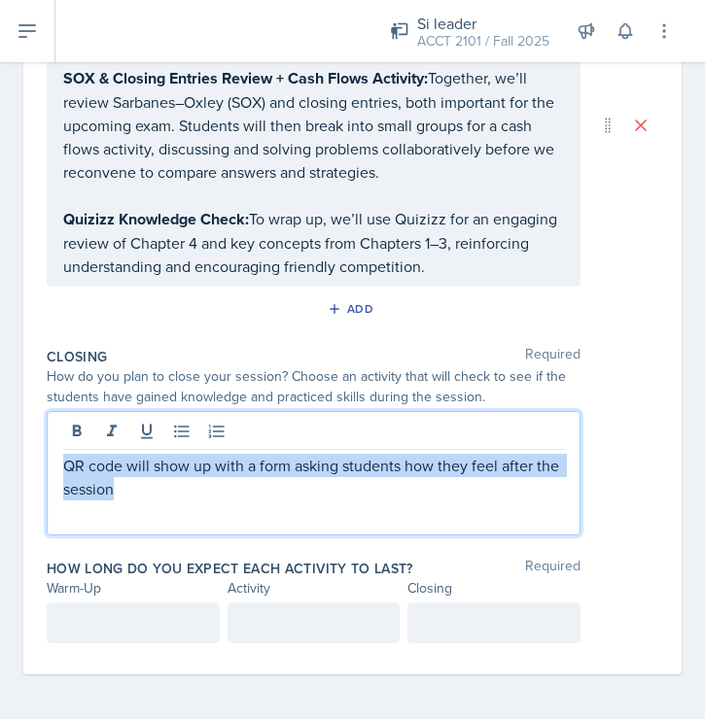
click at [349, 461] on p "QR code will show up with a form asking students how they feel after the session" at bounding box center [313, 477] width 501 height 47
copy p "QR code will show up with a form asking students how they feel after the session"
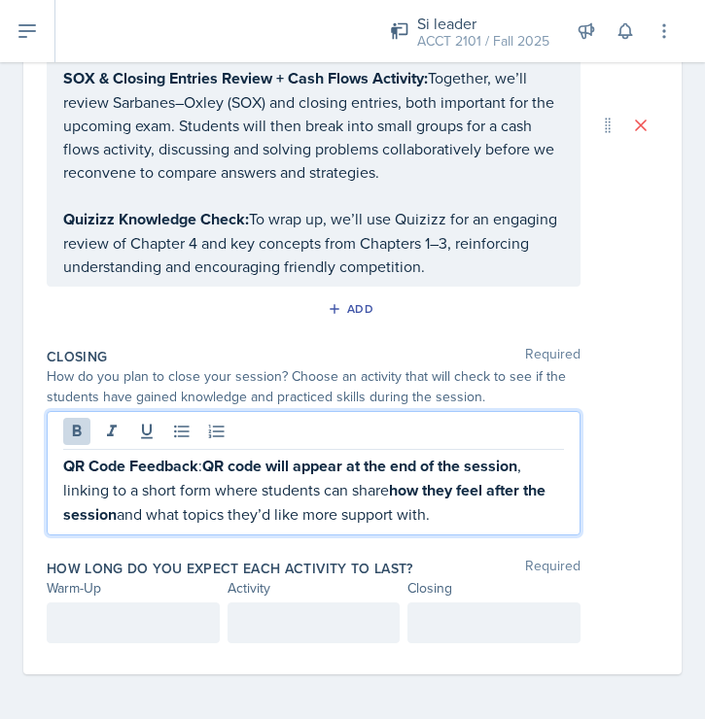
drag, startPoint x: 210, startPoint y: 464, endPoint x: 477, endPoint y: 527, distance: 274.7
click at [484, 530] on div "QR Code Feedback : QR code will appear at the end of the session , linking to a…" at bounding box center [314, 473] width 534 height 124
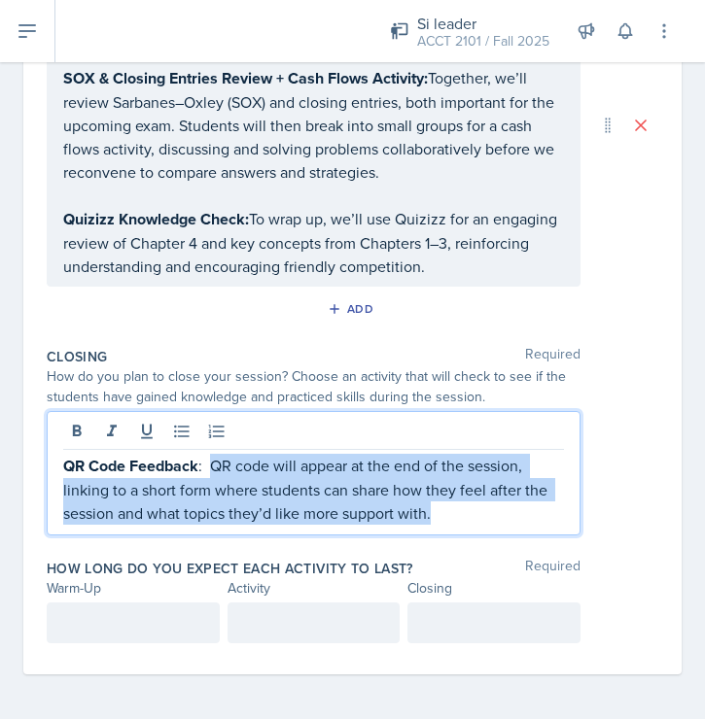
click at [205, 466] on p "QR Code Feedback : QR code will appear at the end of the session, linking to a …" at bounding box center [313, 489] width 501 height 71
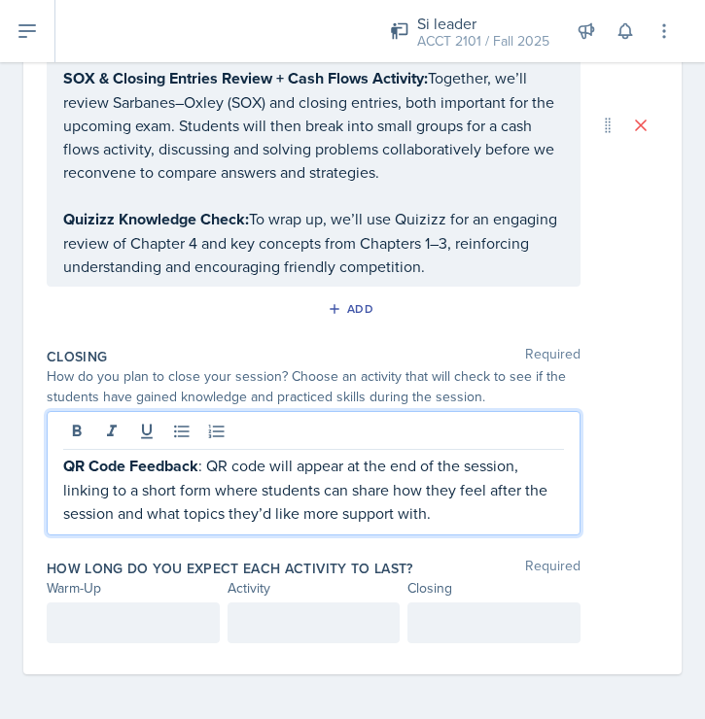
click at [87, 626] on div at bounding box center [133, 623] width 173 height 41
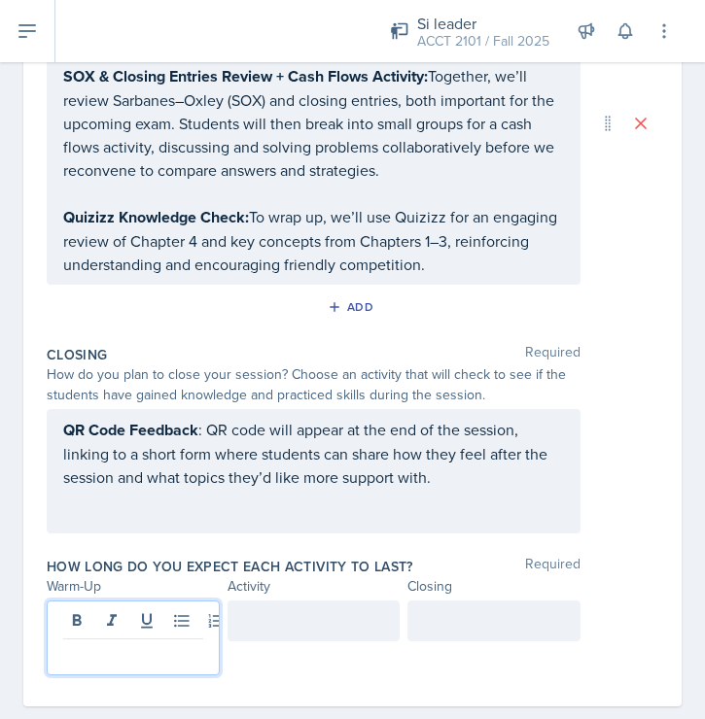
scroll to position [614, 0]
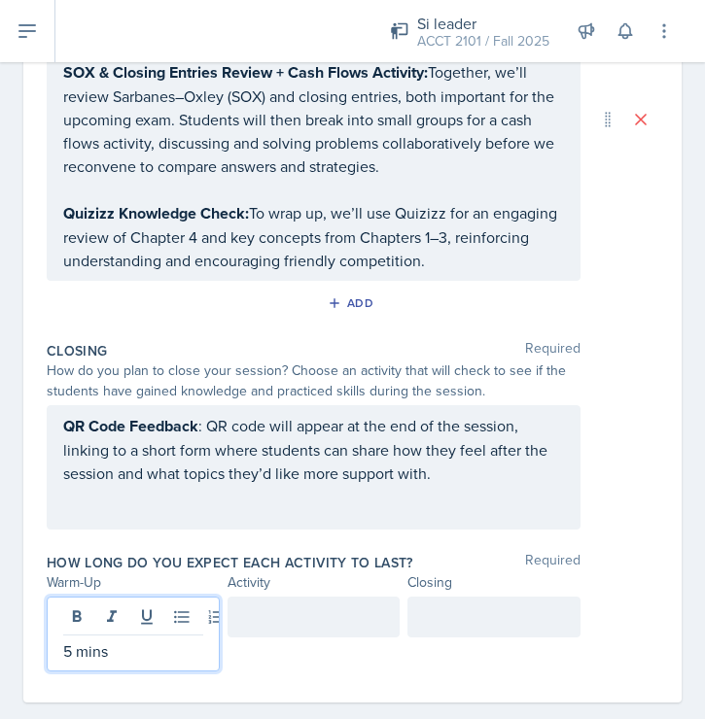
click at [286, 616] on div at bounding box center [313, 617] width 173 height 41
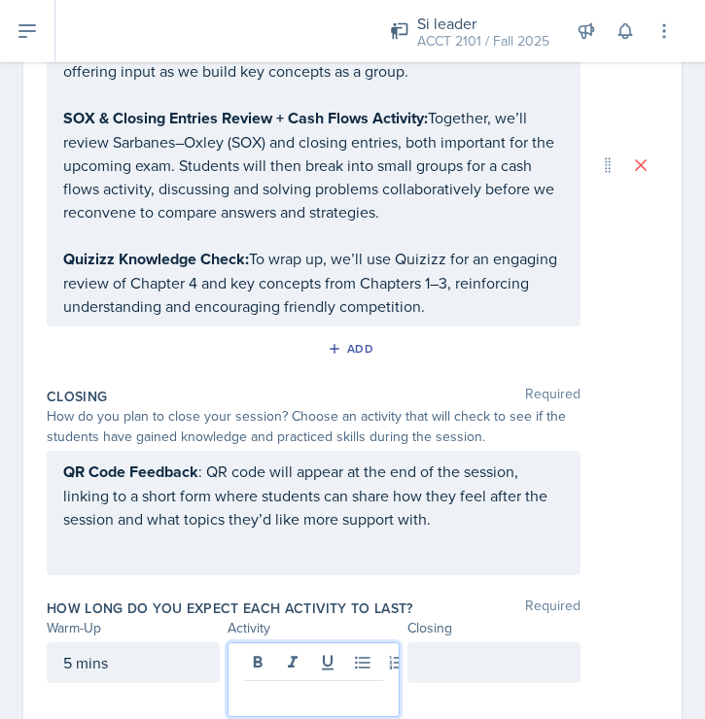
scroll to position [642, 0]
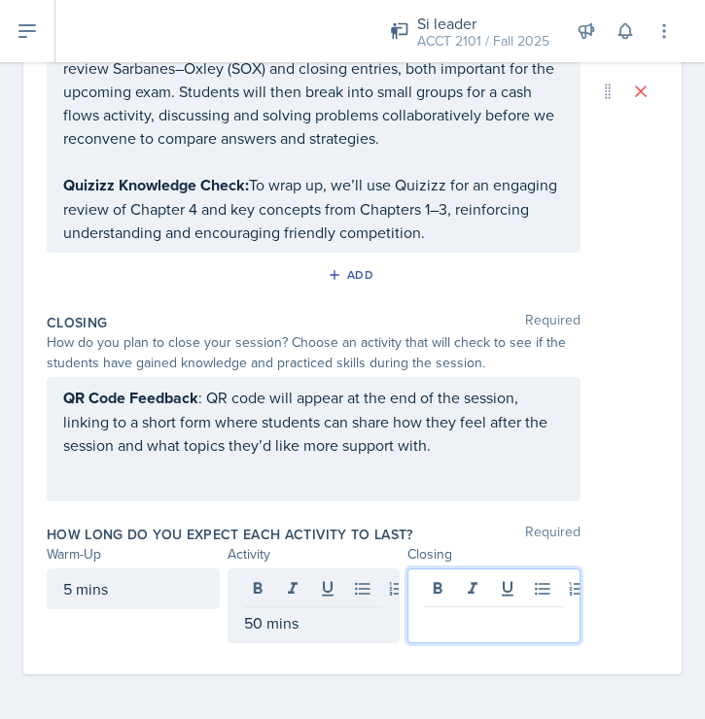
click at [524, 587] on div at bounding box center [493, 606] width 173 height 75
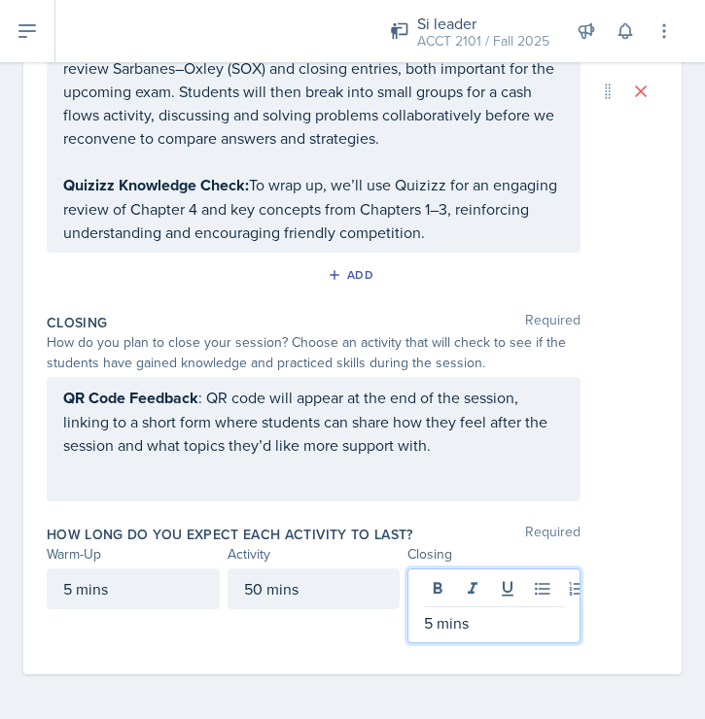
click at [615, 502] on div "Closing Required How do you plan to close your session? Choose an activity that…" at bounding box center [352, 411] width 611 height 212
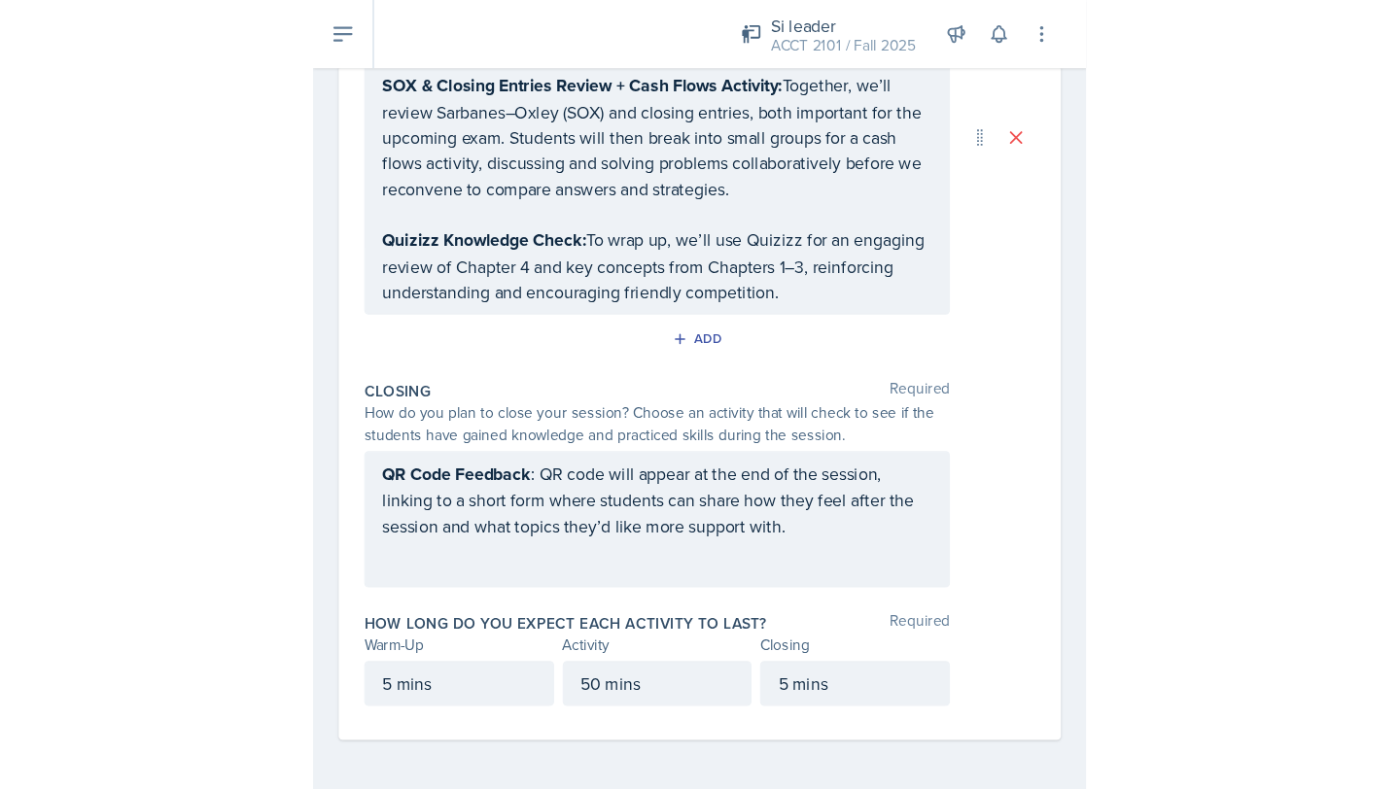
scroll to position [0, 0]
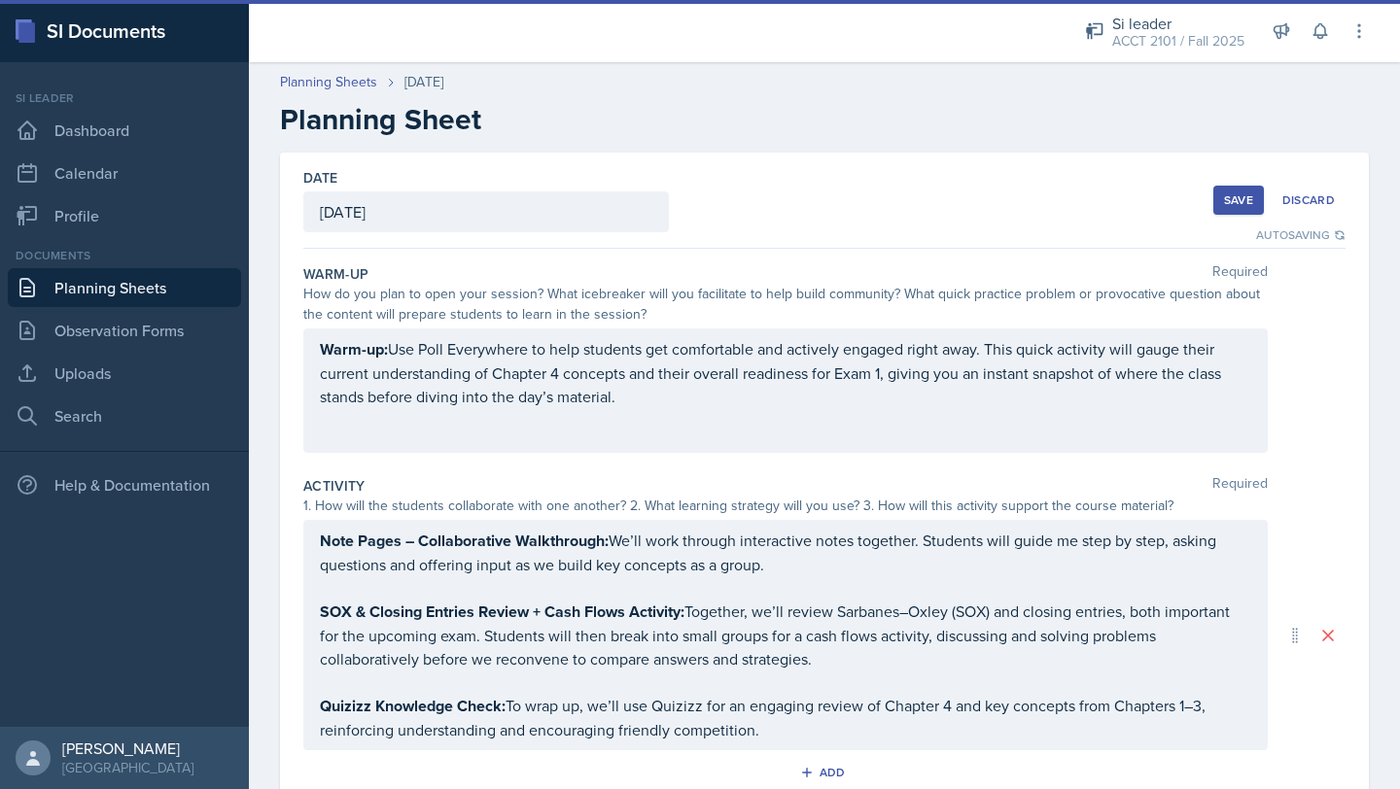
click at [1264, 195] on button "Save" at bounding box center [1238, 200] width 51 height 29
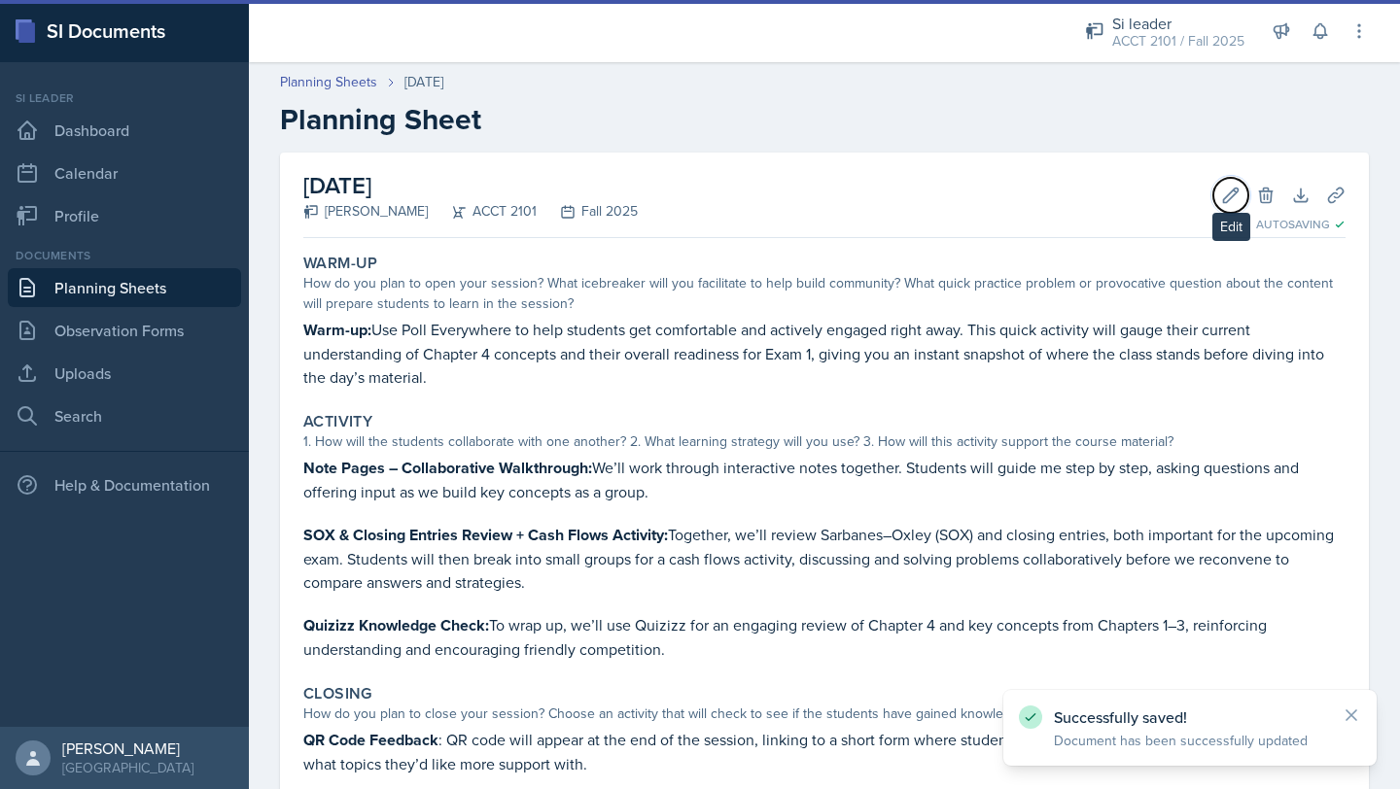
click at [1239, 196] on icon at bounding box center [1230, 195] width 19 height 19
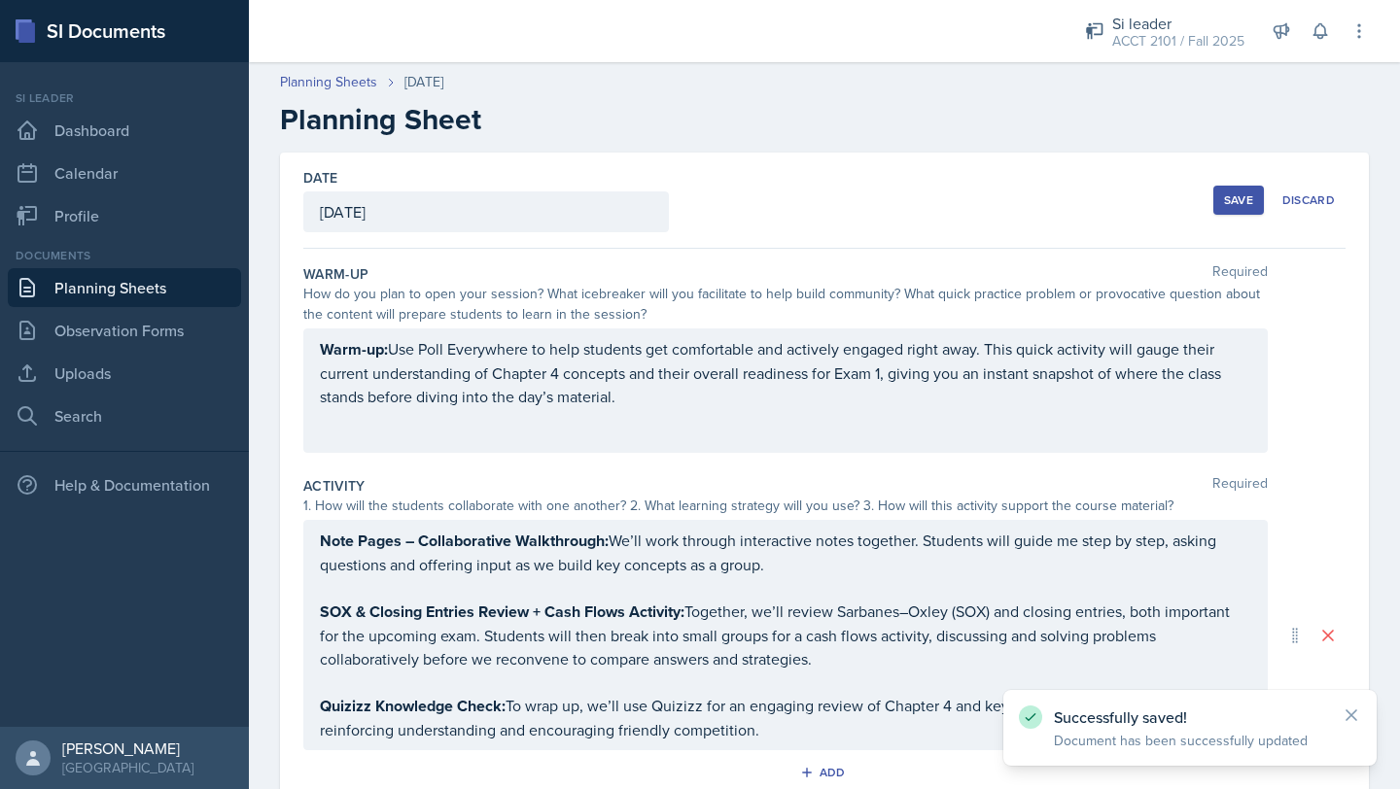
click at [1239, 196] on div "Save" at bounding box center [1238, 200] width 29 height 16
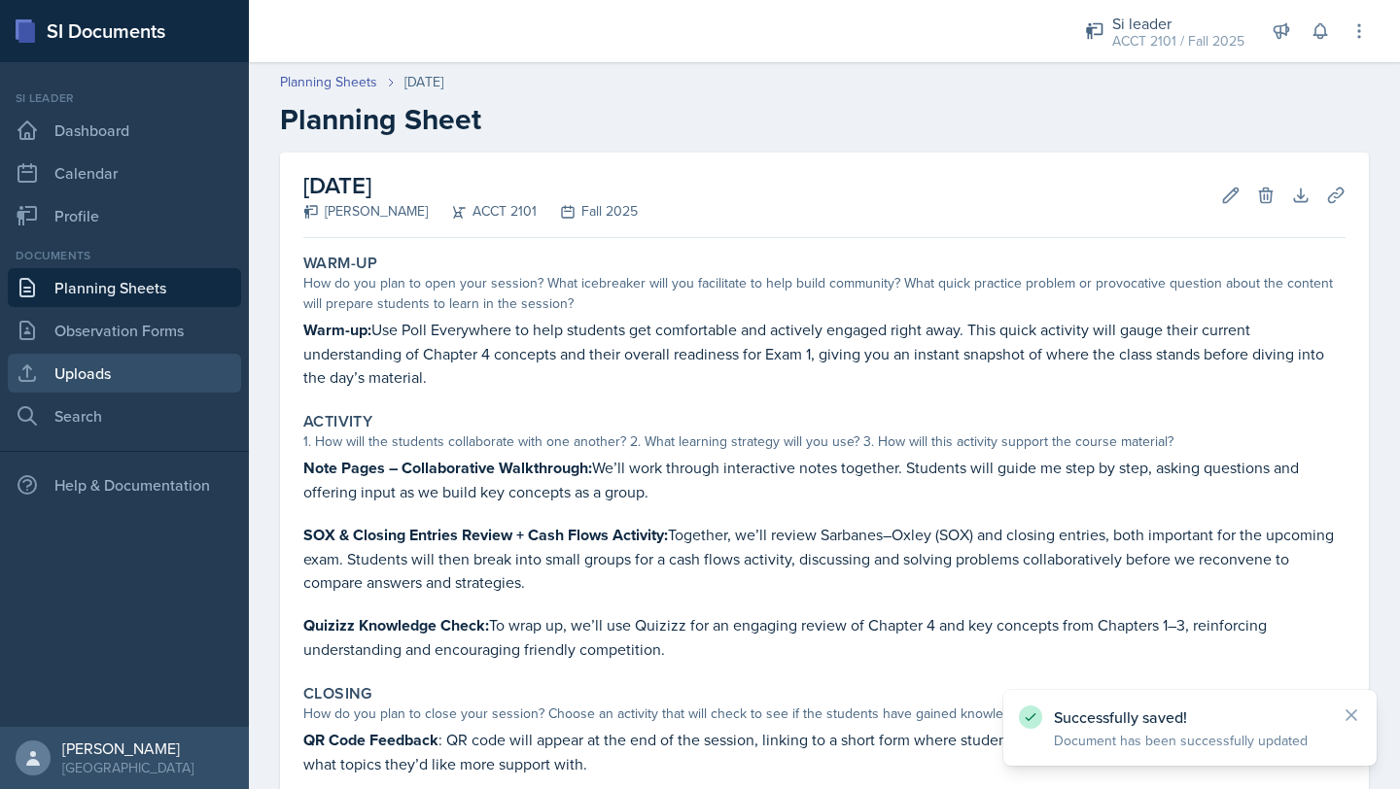
click at [117, 381] on link "Uploads" at bounding box center [124, 373] width 233 height 39
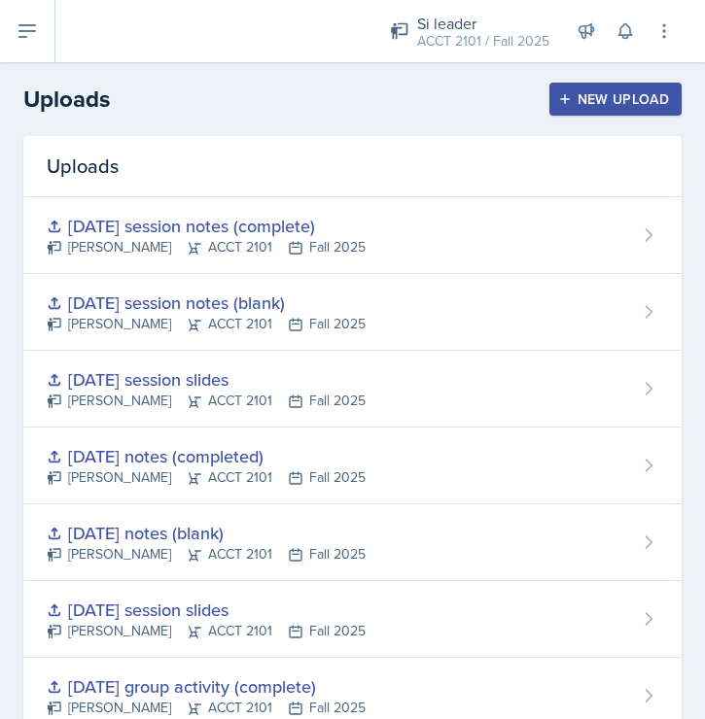
click at [619, 104] on div "New Upload" at bounding box center [616, 99] width 108 height 16
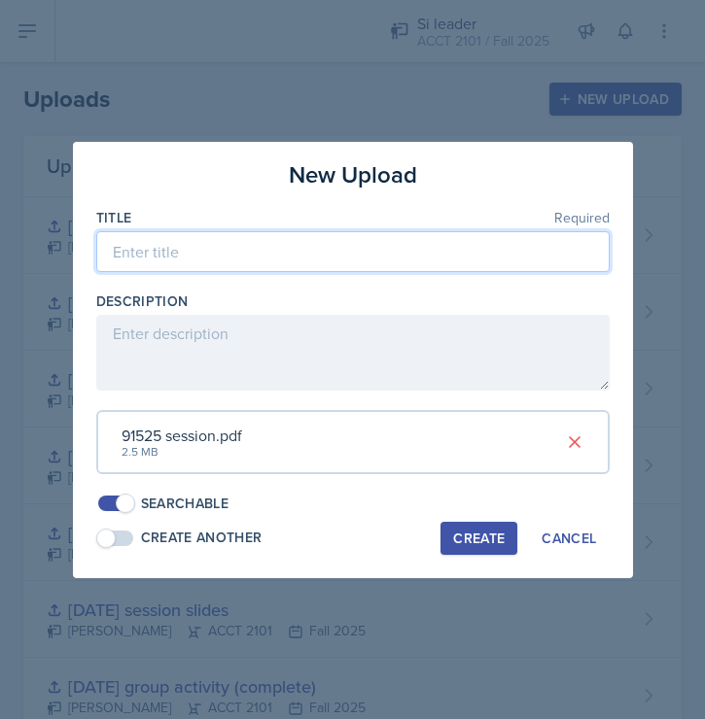
click at [255, 250] on input at bounding box center [352, 251] width 513 height 41
type input "9/15 session slides"
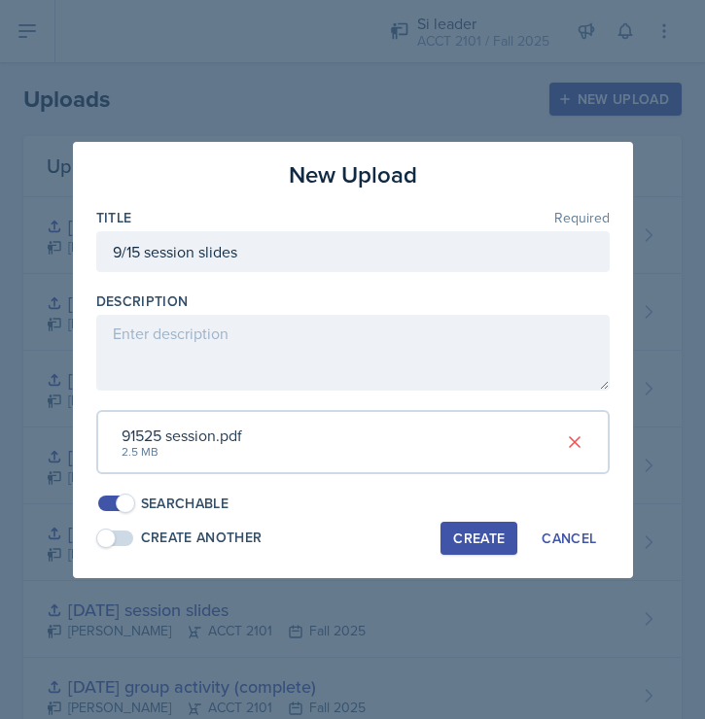
click at [467, 531] on div "Create" at bounding box center [479, 539] width 52 height 16
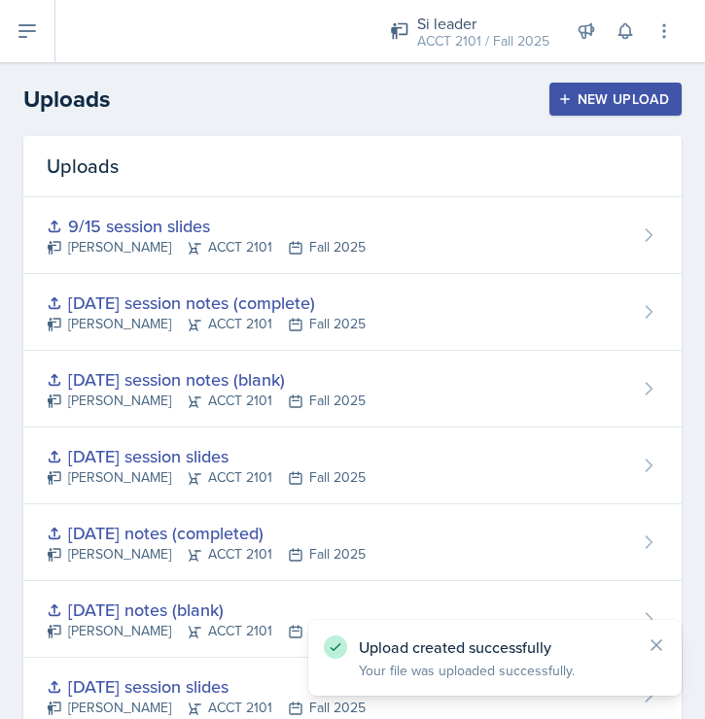
click at [616, 100] on div "New Upload" at bounding box center [616, 99] width 108 height 16
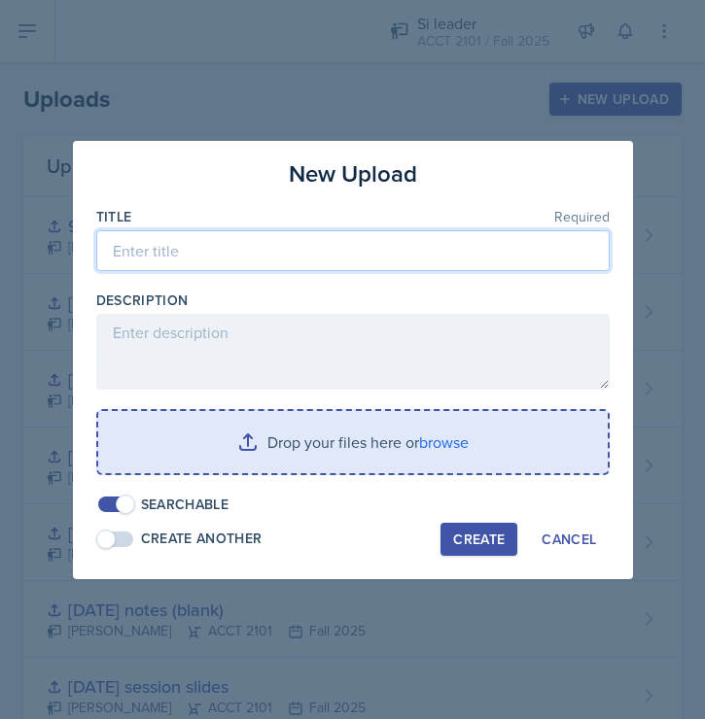
click at [238, 245] on input at bounding box center [352, 250] width 513 height 41
type input "9/15 session notes (blank)"
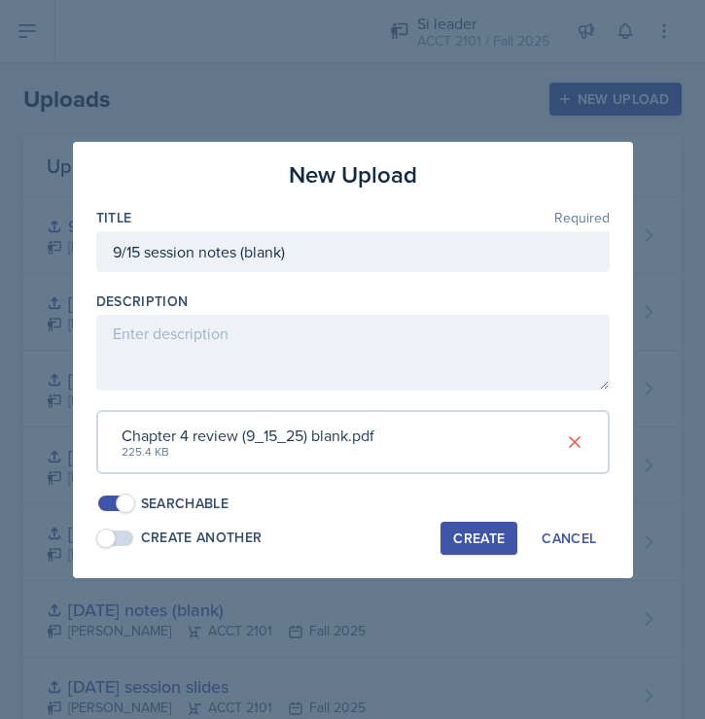
click at [482, 544] on div "Create" at bounding box center [479, 539] width 52 height 16
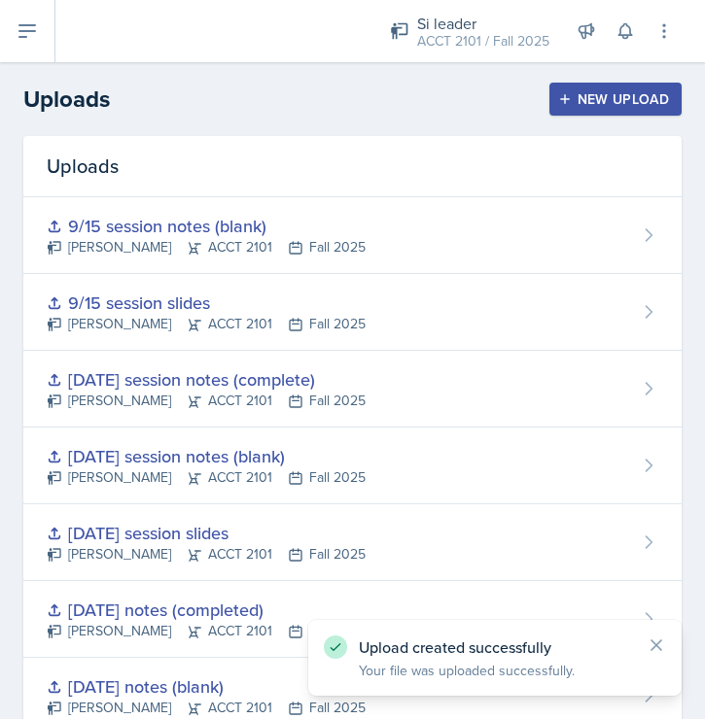
click at [623, 105] on div "New Upload" at bounding box center [616, 99] width 108 height 16
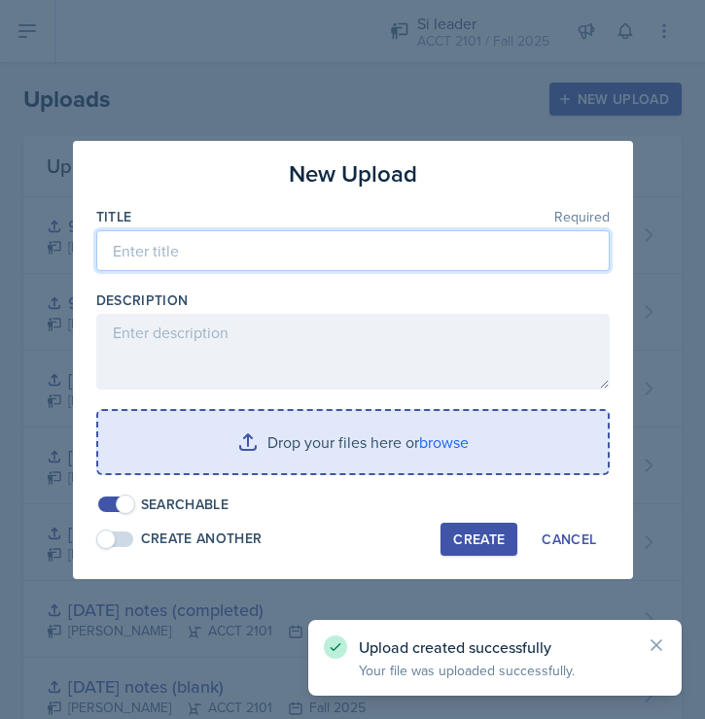
click at [320, 255] on input at bounding box center [352, 250] width 513 height 41
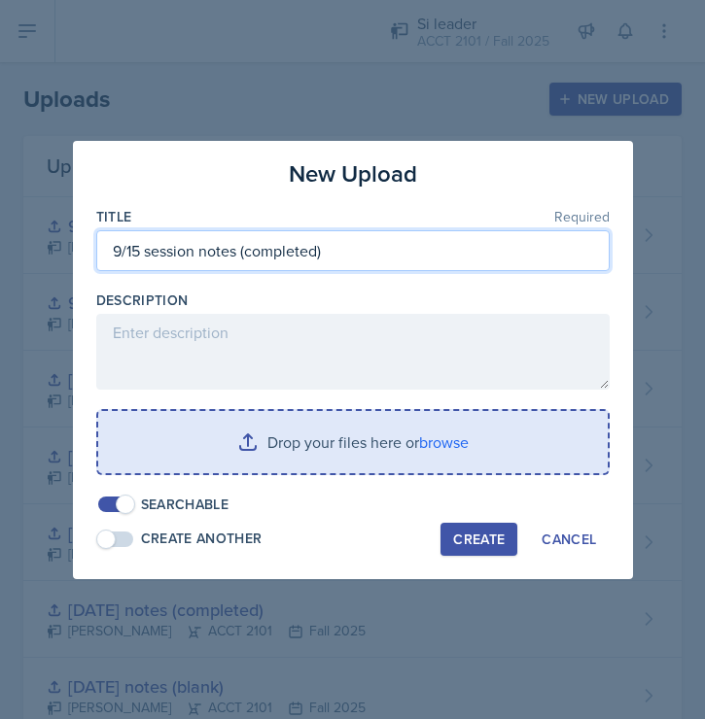
type input "9/15 session notes (completed)"
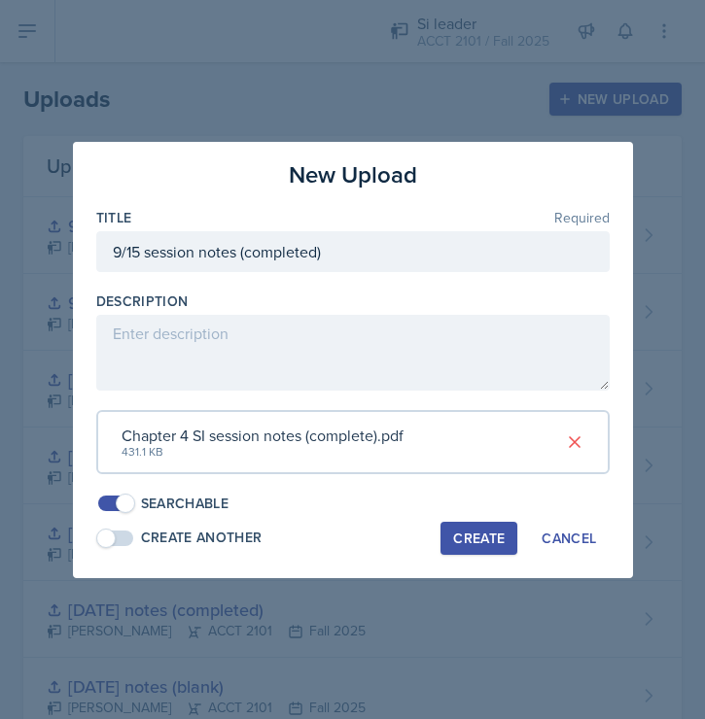
click at [499, 553] on button "Create" at bounding box center [478, 538] width 77 height 33
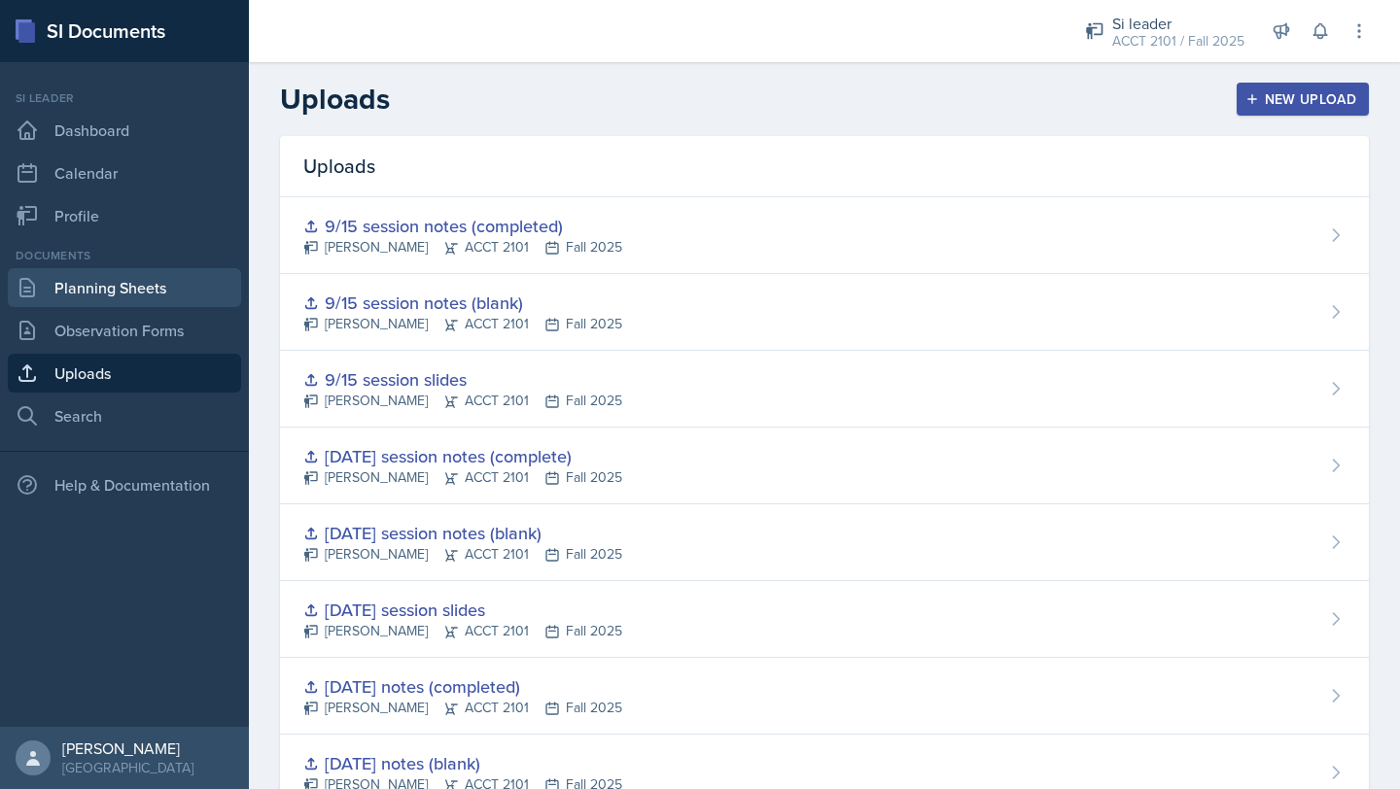
click at [156, 289] on link "Planning Sheets" at bounding box center [124, 287] width 233 height 39
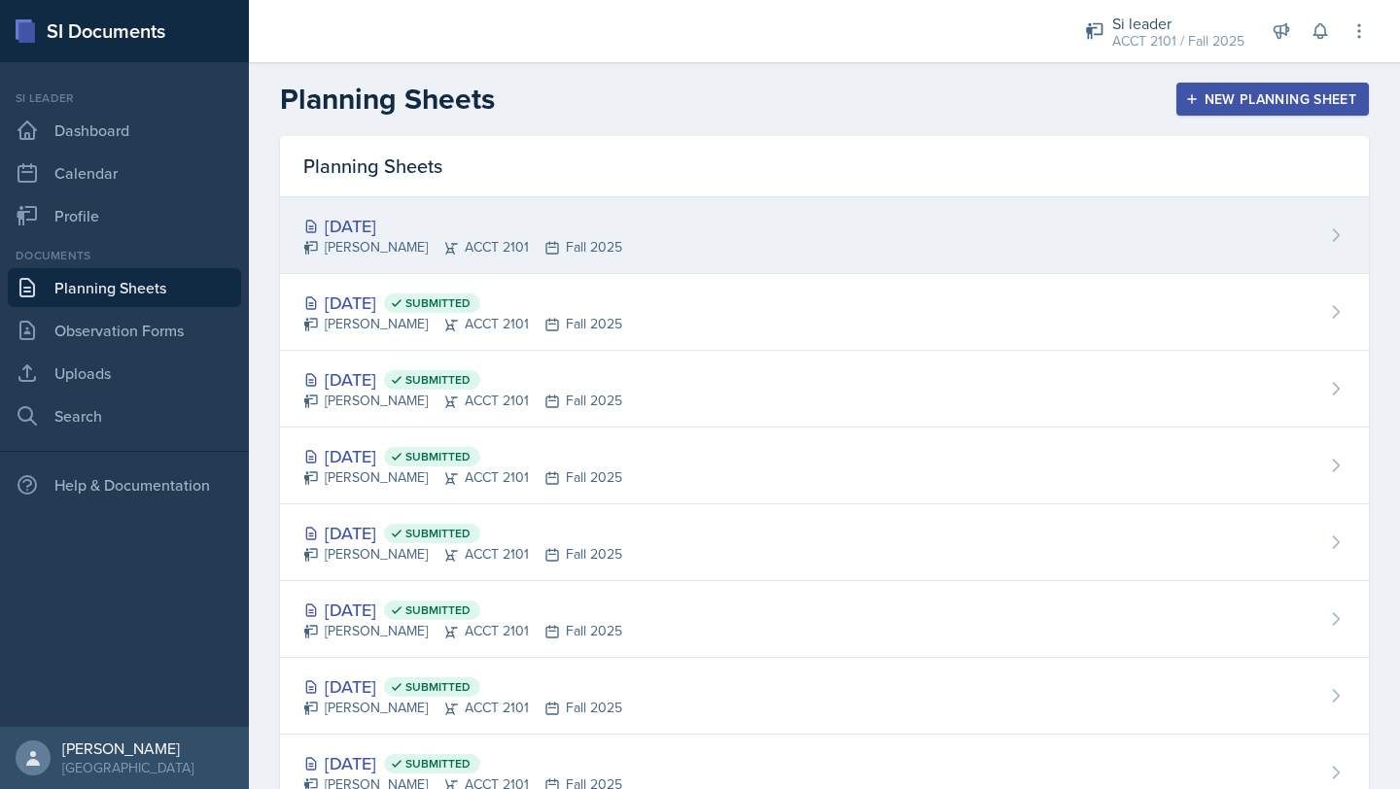
click at [666, 209] on div "[DATE] [PERSON_NAME] ACCT 2101 Fall 2025" at bounding box center [824, 235] width 1089 height 77
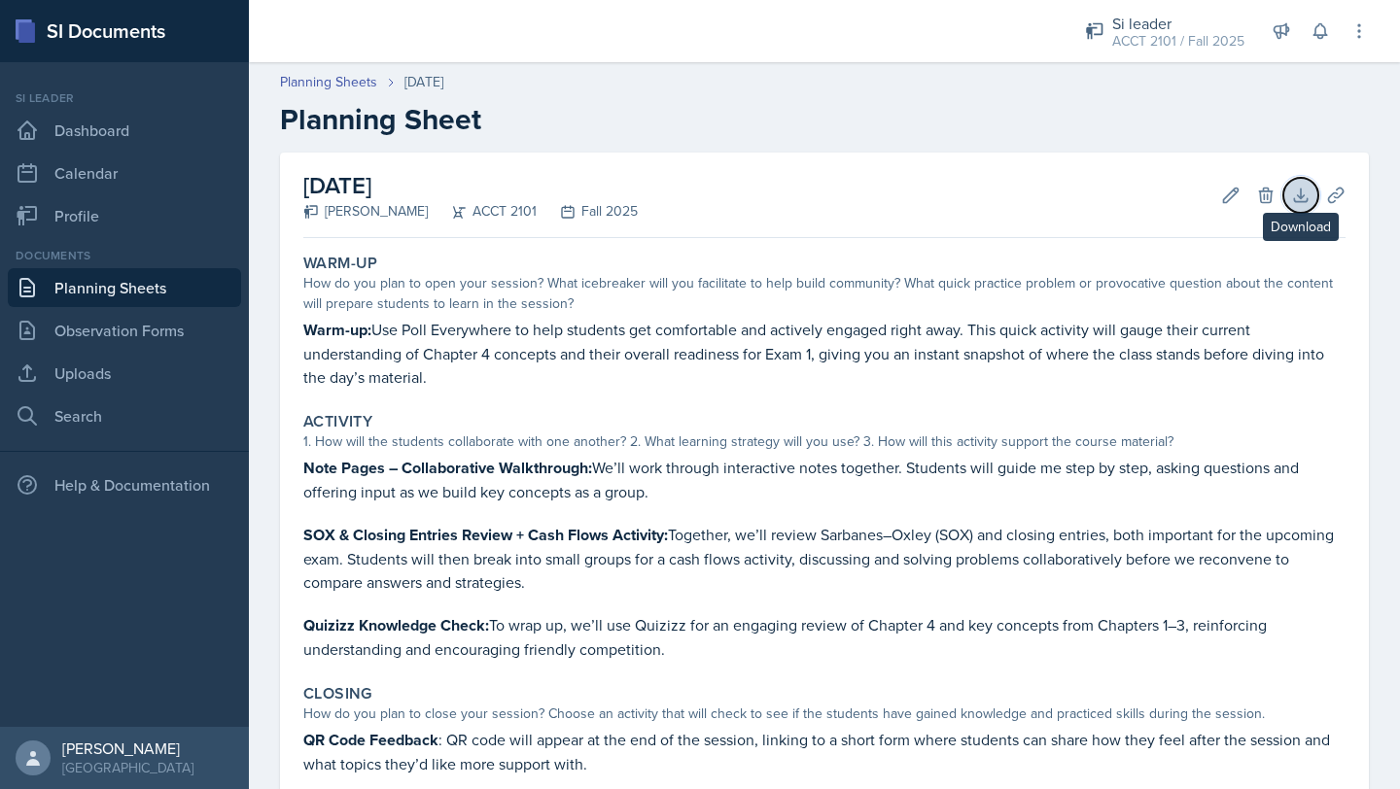
click at [1299, 197] on icon at bounding box center [1300, 195] width 13 height 13
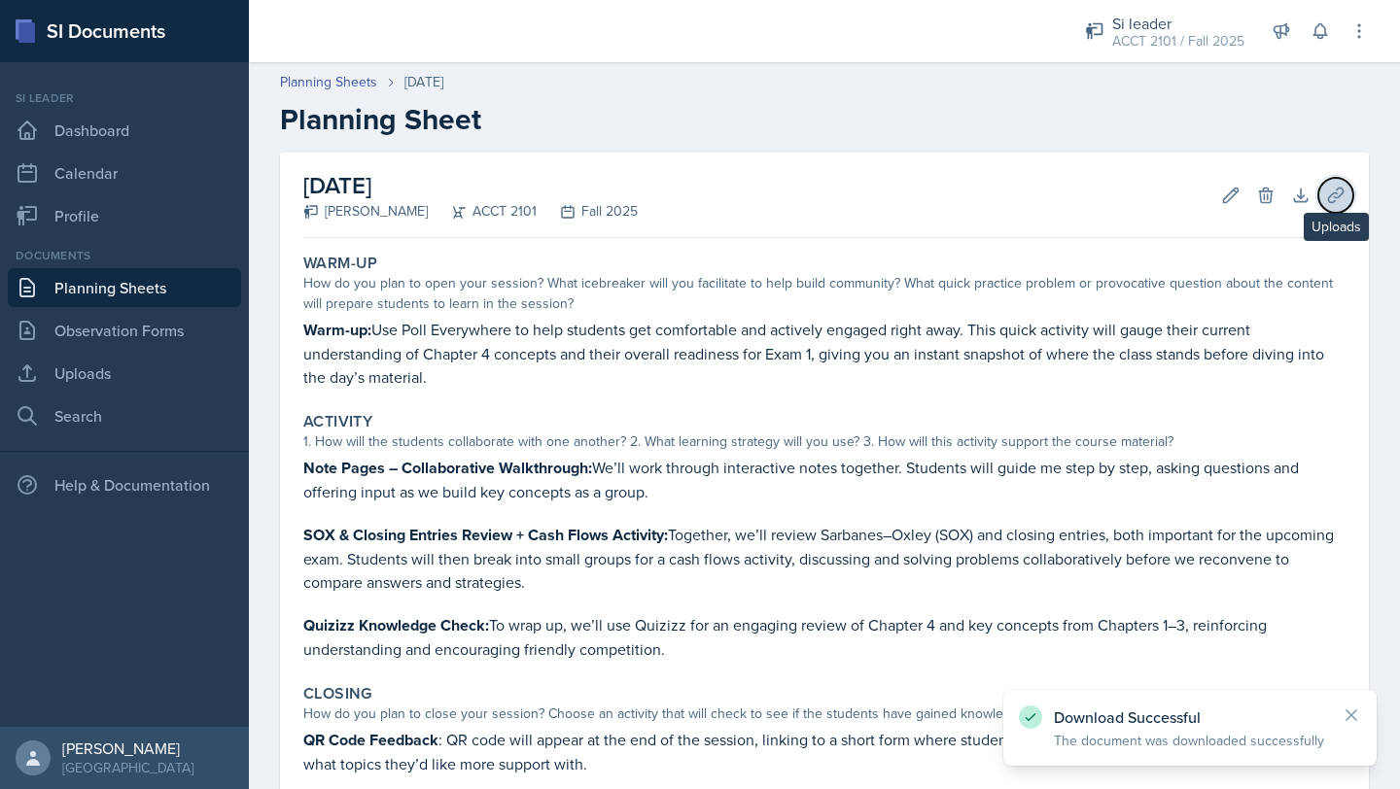
click at [1349, 200] on button "Uploads" at bounding box center [1335, 195] width 35 height 35
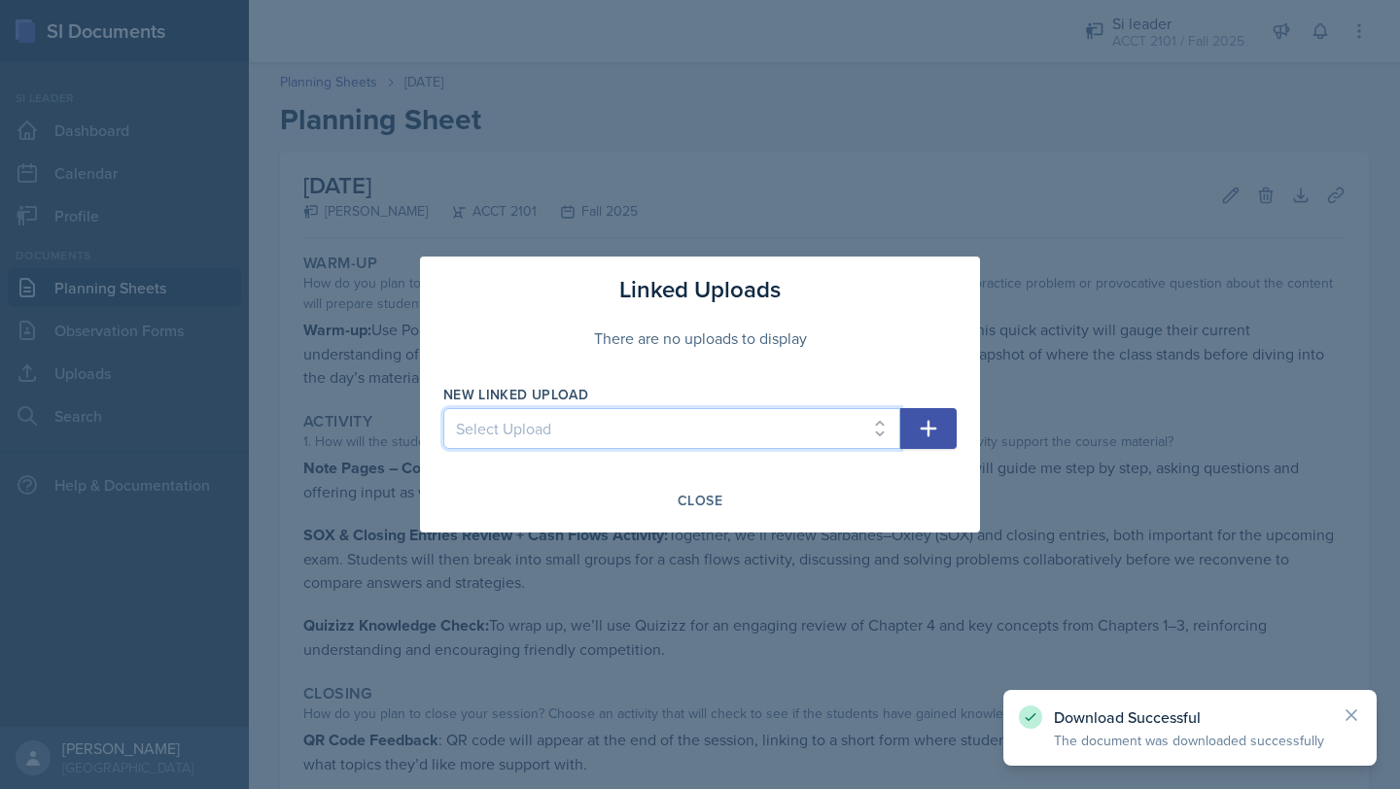
click at [871, 422] on select "Select Upload [DATE] slides (Ch 1a) [DATE] notes (completed) [DATE] notes (blan…" at bounding box center [671, 428] width 457 height 41
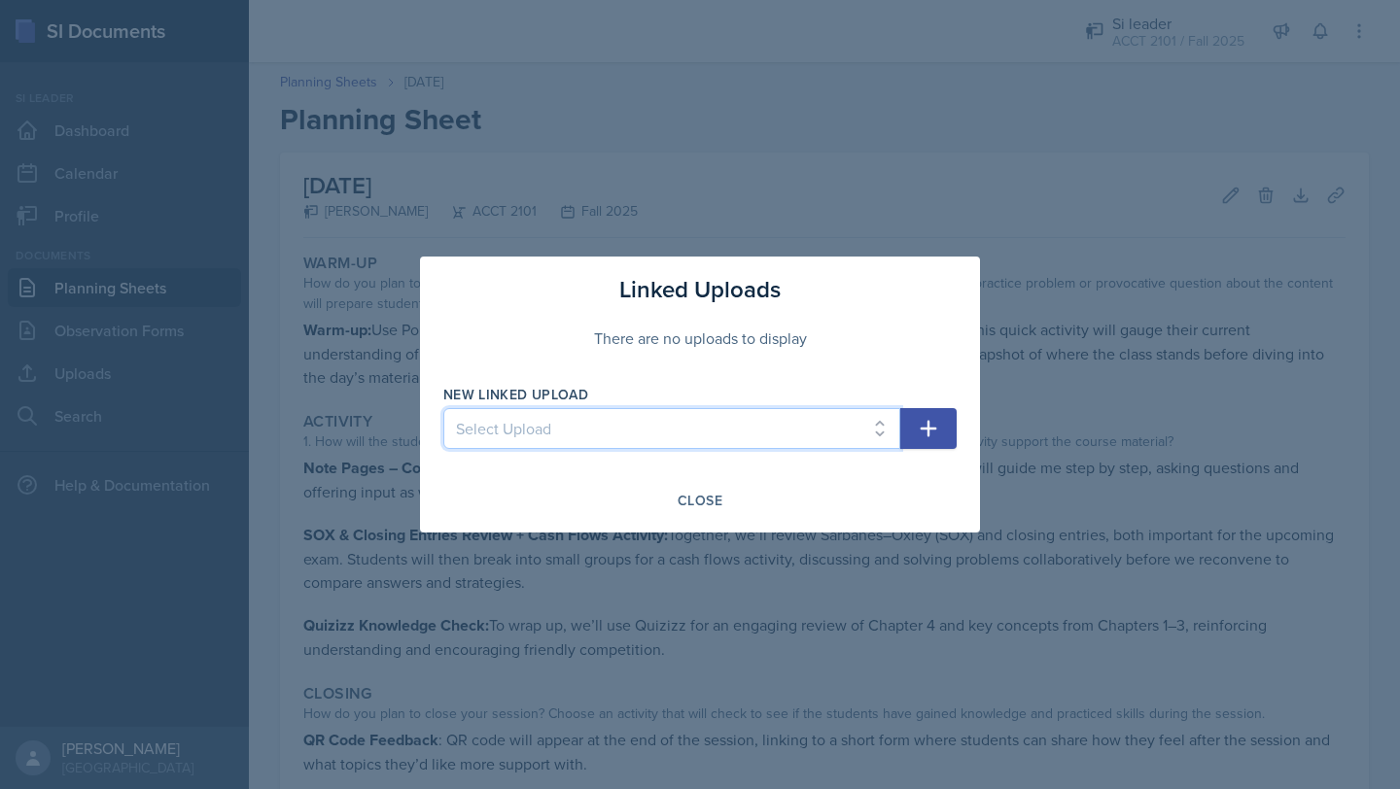
select select "7264a3c3-ccd2-4048-8cef-a774e650cb6e"
click at [443, 408] on select "Select Upload [DATE] slides (Ch 1a) [DATE] notes (completed) [DATE] notes (blan…" at bounding box center [671, 428] width 457 height 41
click at [937, 419] on icon "button" at bounding box center [928, 428] width 23 height 23
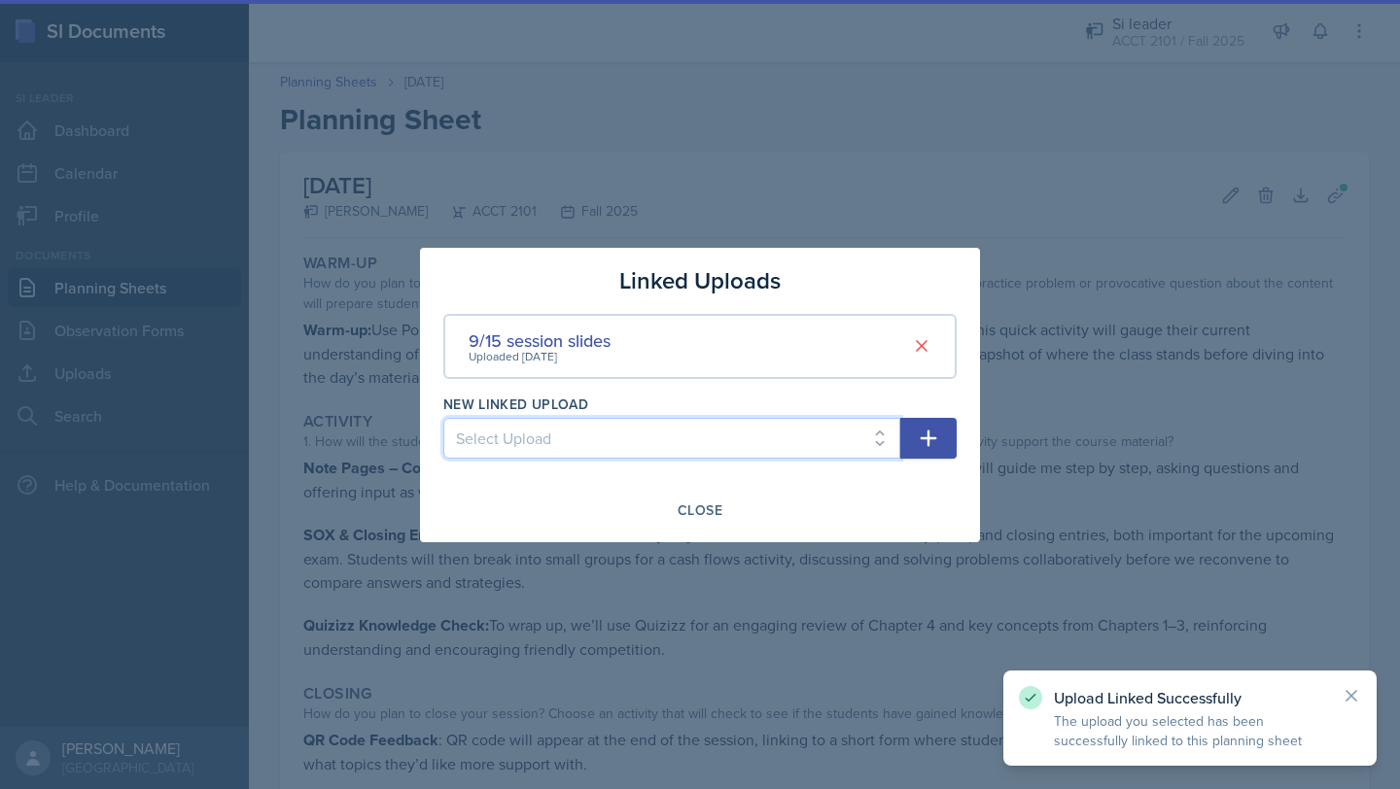
click at [859, 439] on select "Select Upload [DATE] slides (Ch 1a) [DATE] notes (completed) [DATE] notes (blan…" at bounding box center [671, 438] width 457 height 41
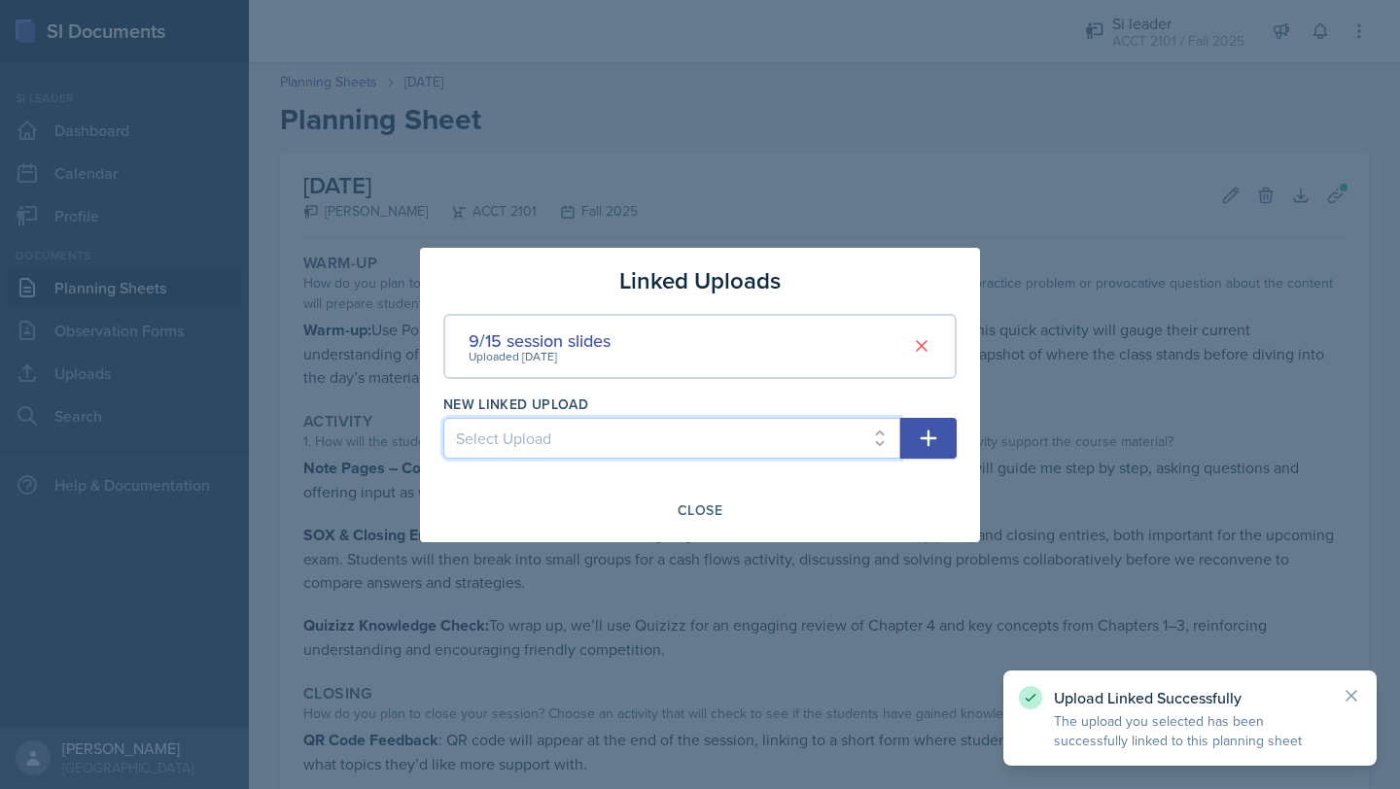
select select "9b2a5f1f-ccff-4cd0-94e6-3dc4e4eb7ad9"
click at [443, 418] on select "Select Upload [DATE] slides (Ch 1a) [DATE] notes (completed) [DATE] notes (blan…" at bounding box center [671, 438] width 457 height 41
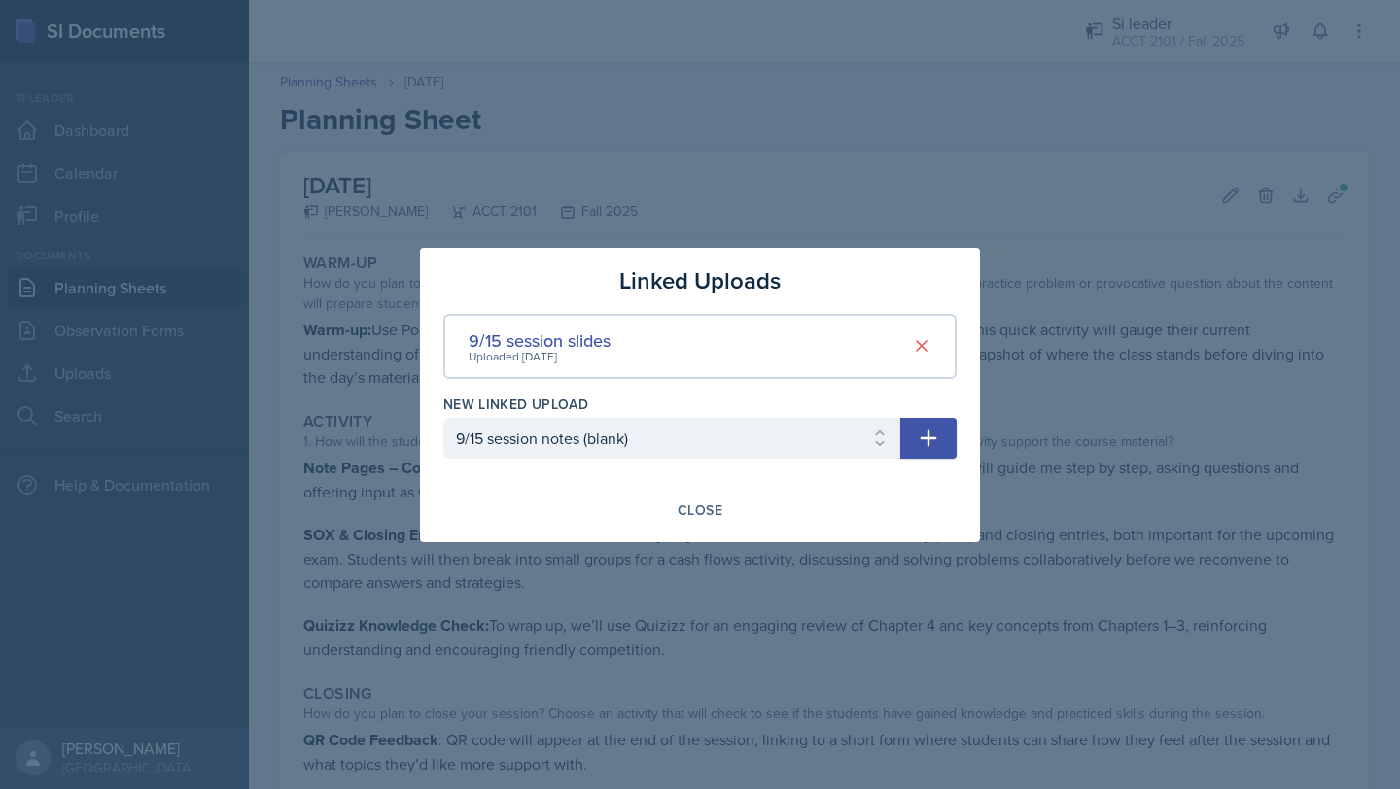
click at [941, 433] on button "button" at bounding box center [928, 438] width 56 height 41
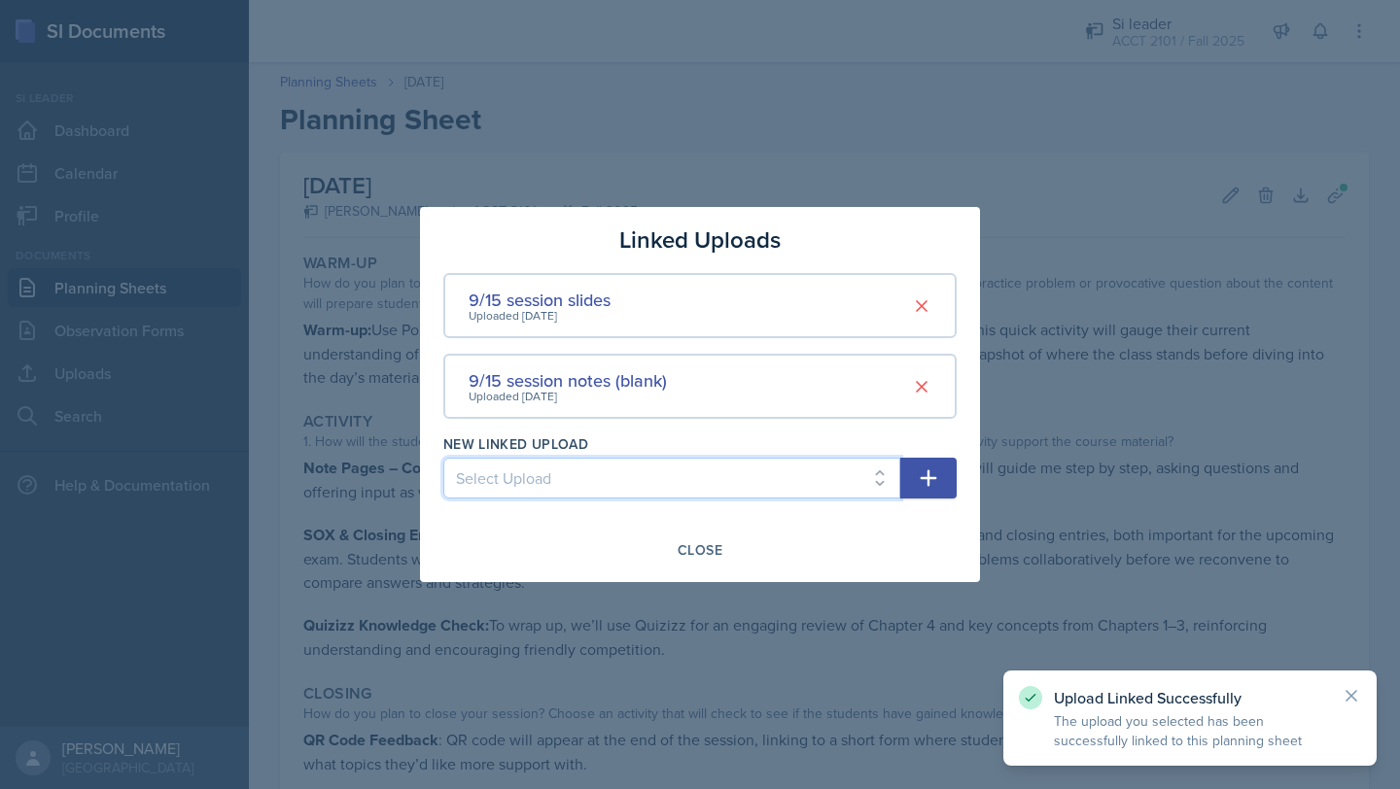
click at [868, 479] on select "Select Upload [DATE] slides (Ch 1a) [DATE] notes (completed) [DATE] notes (blan…" at bounding box center [671, 478] width 457 height 41
select select "8f27a15e-c5ae-403f-94fc-8a6d6b9be208"
click at [443, 458] on select "Select Upload [DATE] slides (Ch 1a) [DATE] notes (completed) [DATE] notes (blan…" at bounding box center [671, 478] width 457 height 41
click at [943, 476] on button "button" at bounding box center [928, 478] width 56 height 41
select select
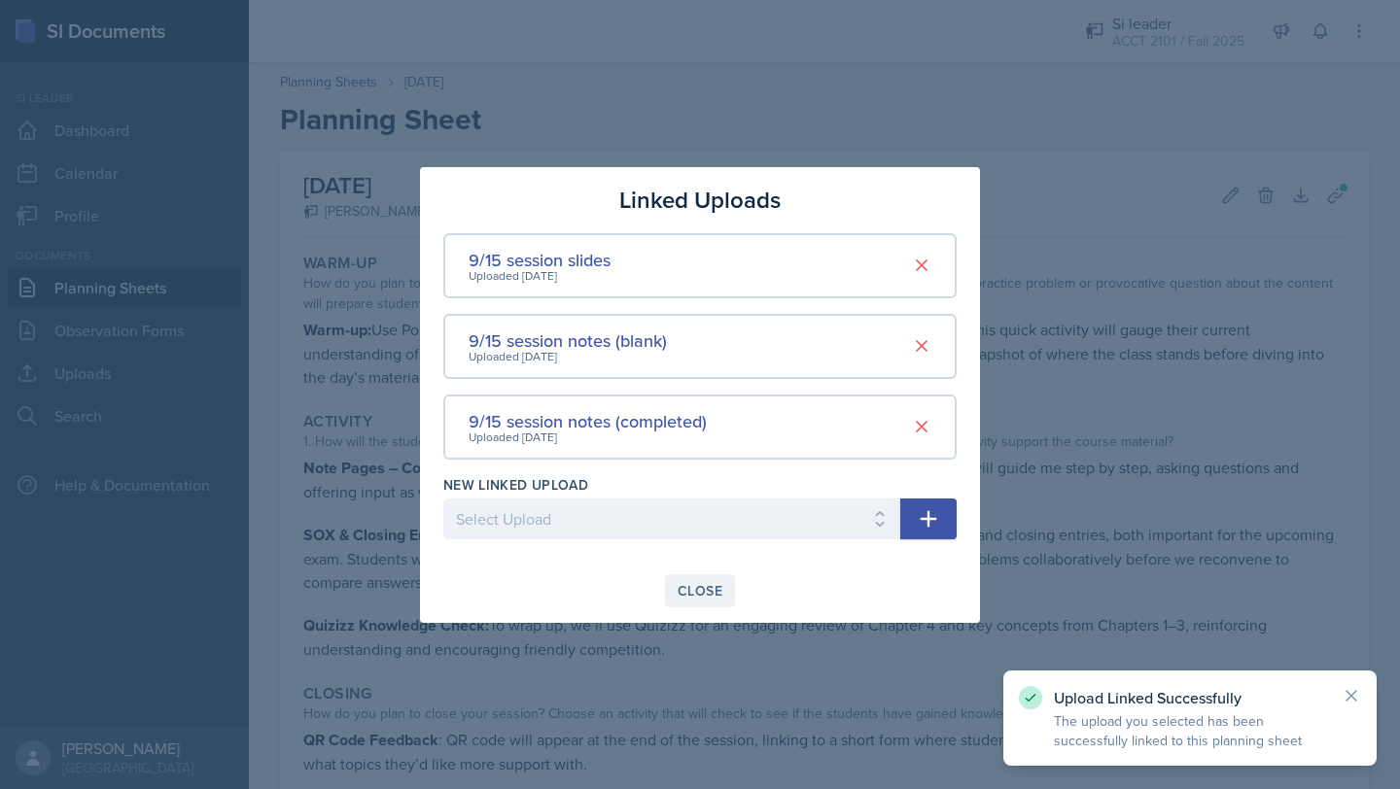
click at [686, 593] on div "Close" at bounding box center [699, 591] width 45 height 16
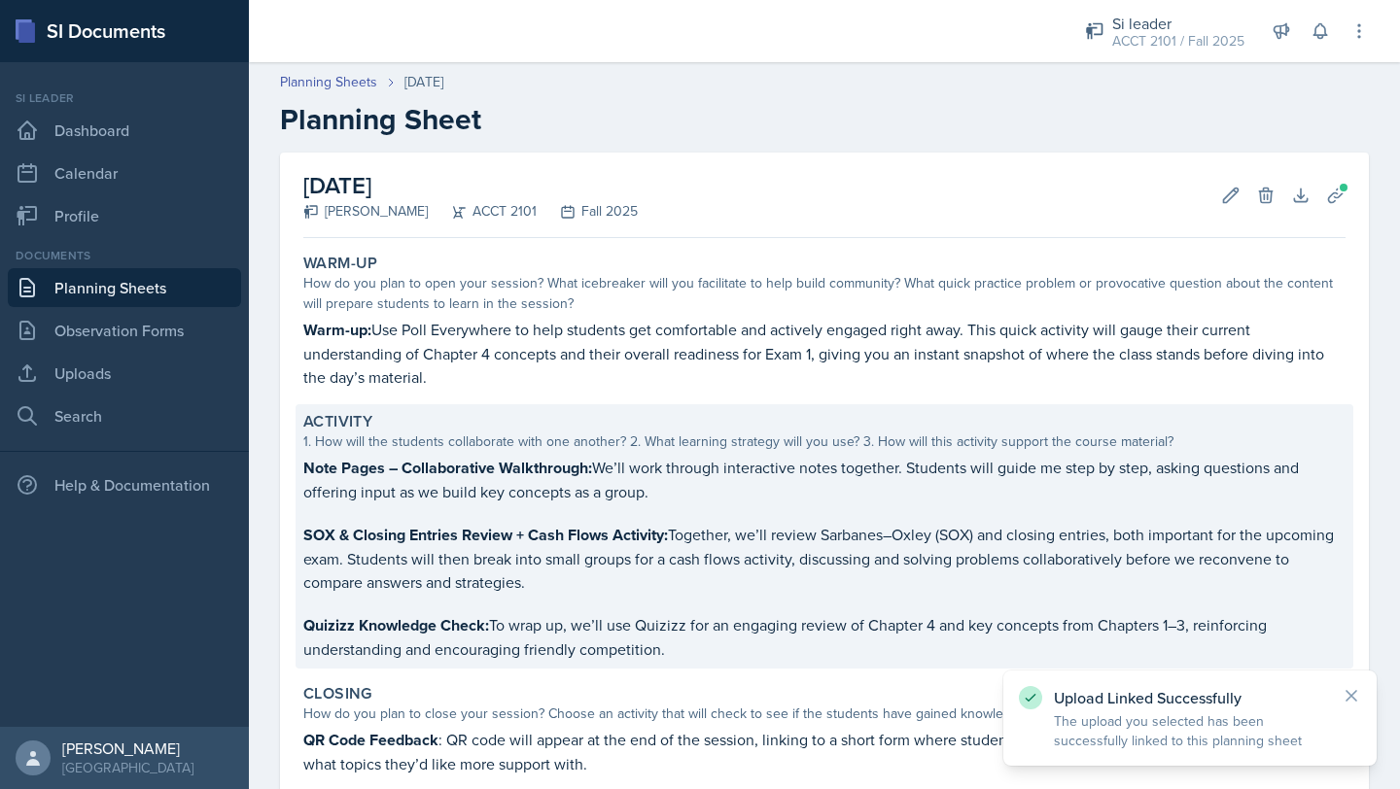
scroll to position [208, 0]
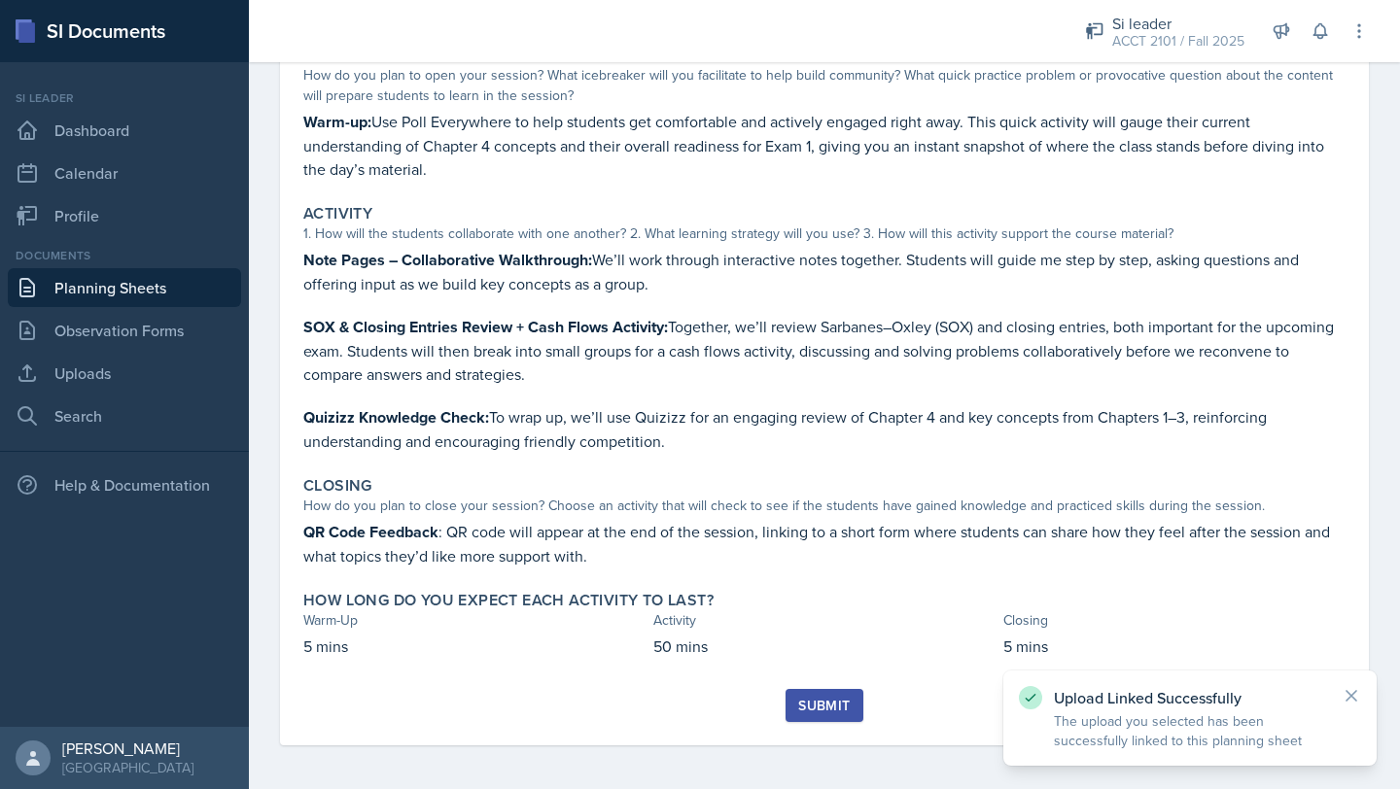
click at [840, 711] on div "Submit" at bounding box center [824, 706] width 52 height 16
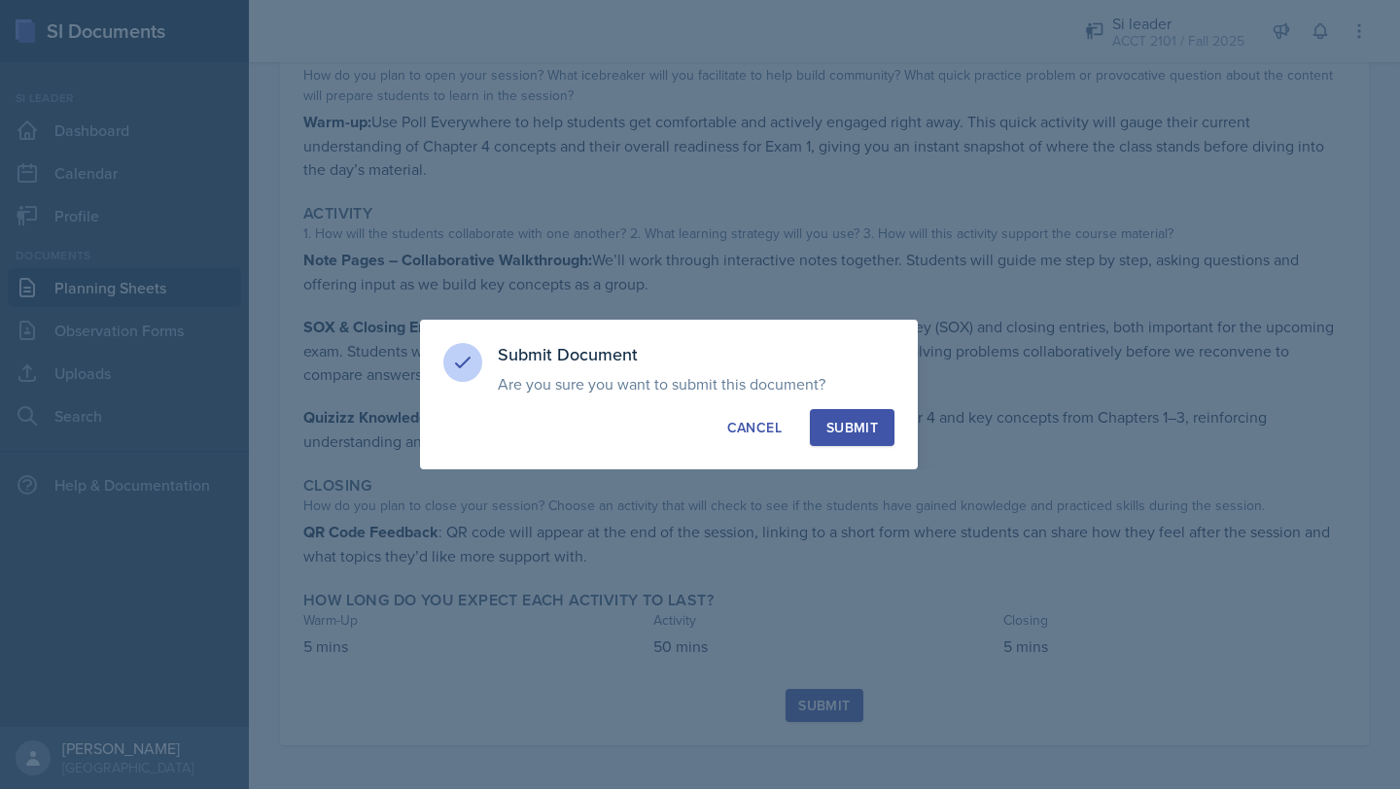
click at [857, 428] on div "Submit" at bounding box center [852, 427] width 52 height 19
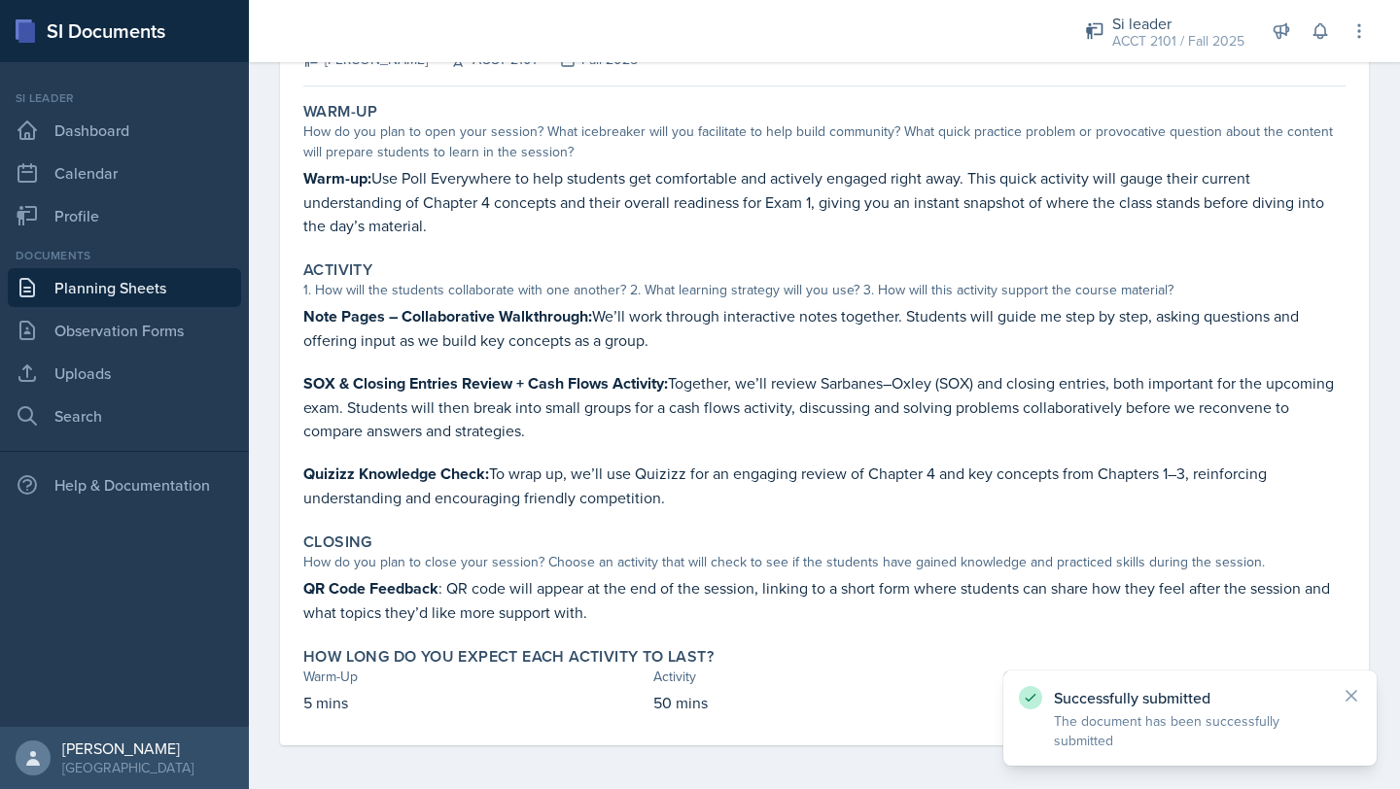
scroll to position [0, 0]
